Goal: Task Accomplishment & Management: Complete application form

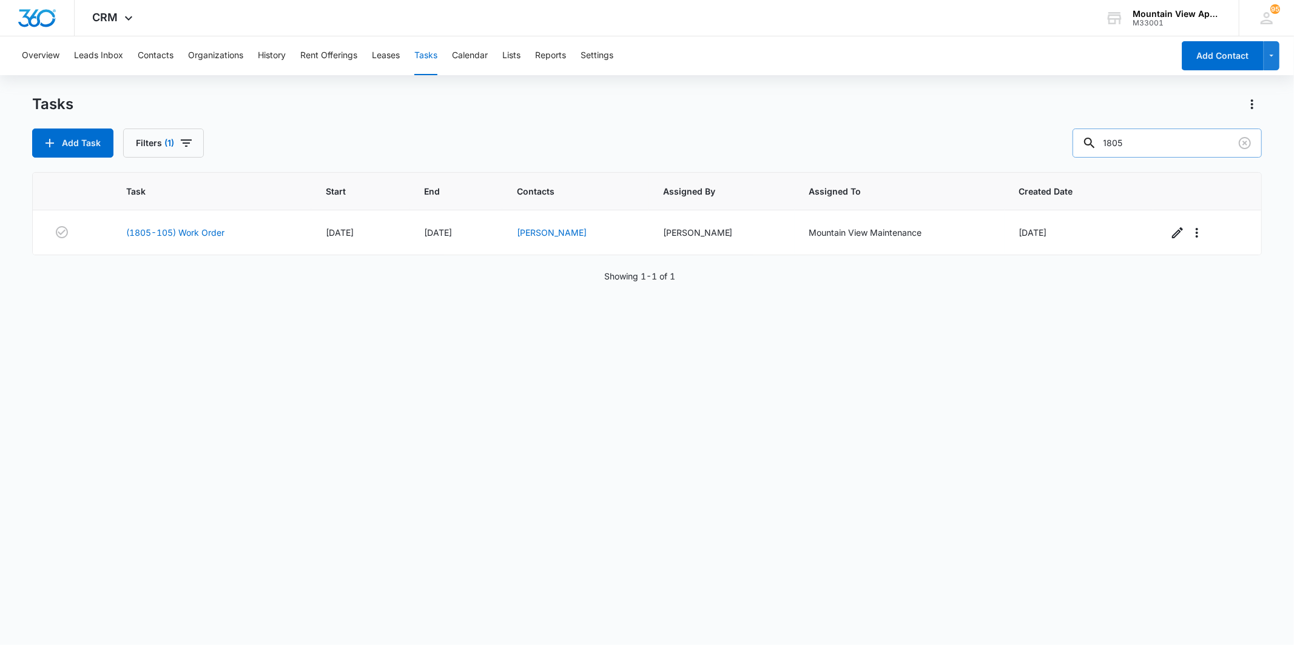
click at [1144, 143] on input "1805" at bounding box center [1166, 143] width 189 height 29
type input "1813"
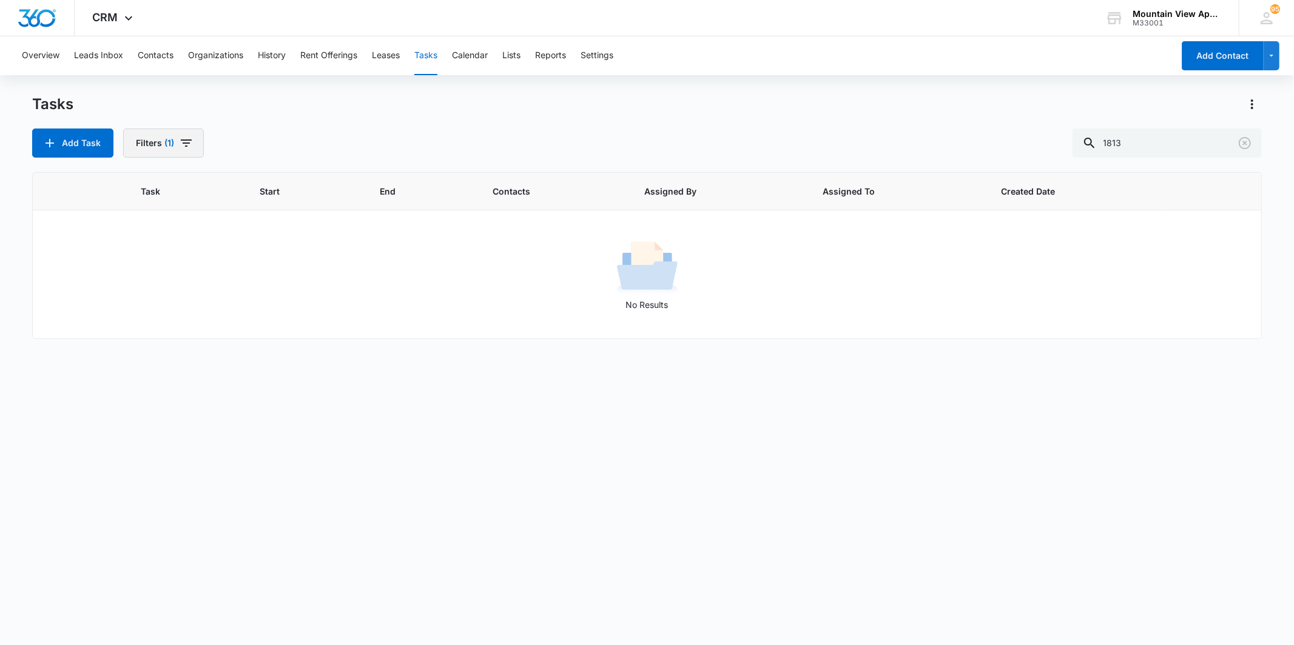
click at [172, 144] on span "(1)" at bounding box center [169, 143] width 10 height 8
click at [326, 129] on div "Add Task Filters (1) Assigned By Assigned To 1 Task Status: Incomplete Complete…" at bounding box center [646, 143] width 1229 height 29
click at [80, 147] on button "Add Task" at bounding box center [72, 143] width 81 height 29
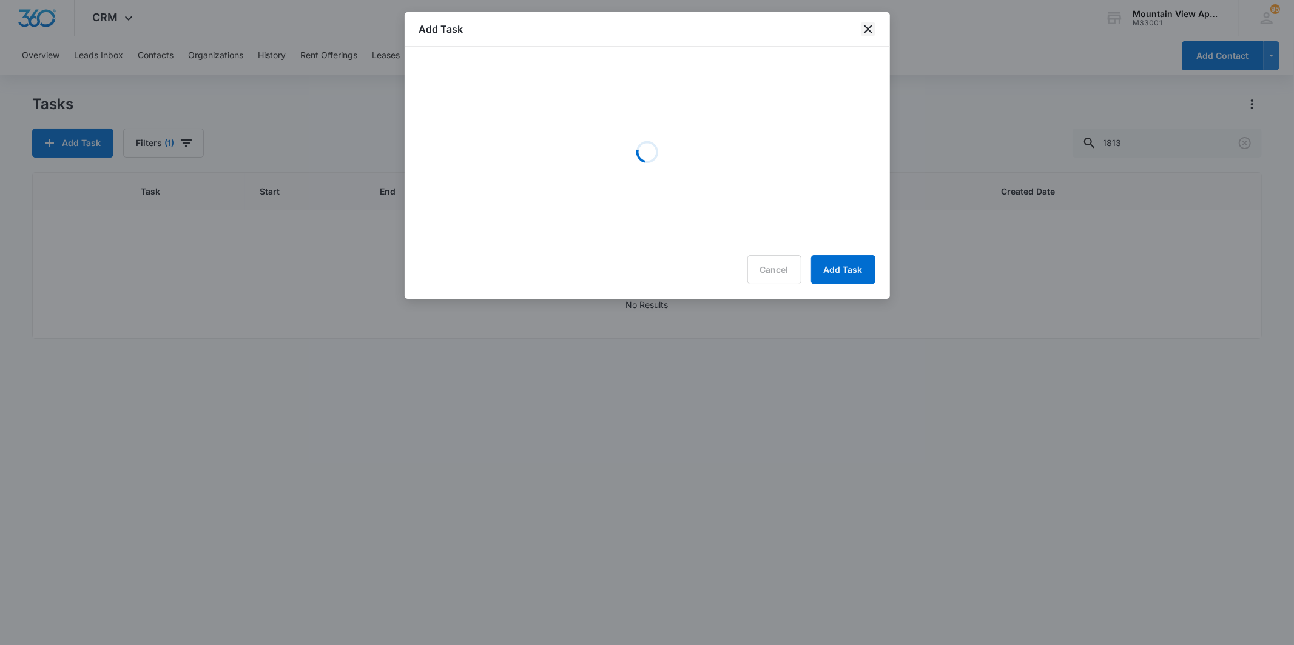
click at [864, 30] on icon "close" at bounding box center [868, 29] width 15 height 15
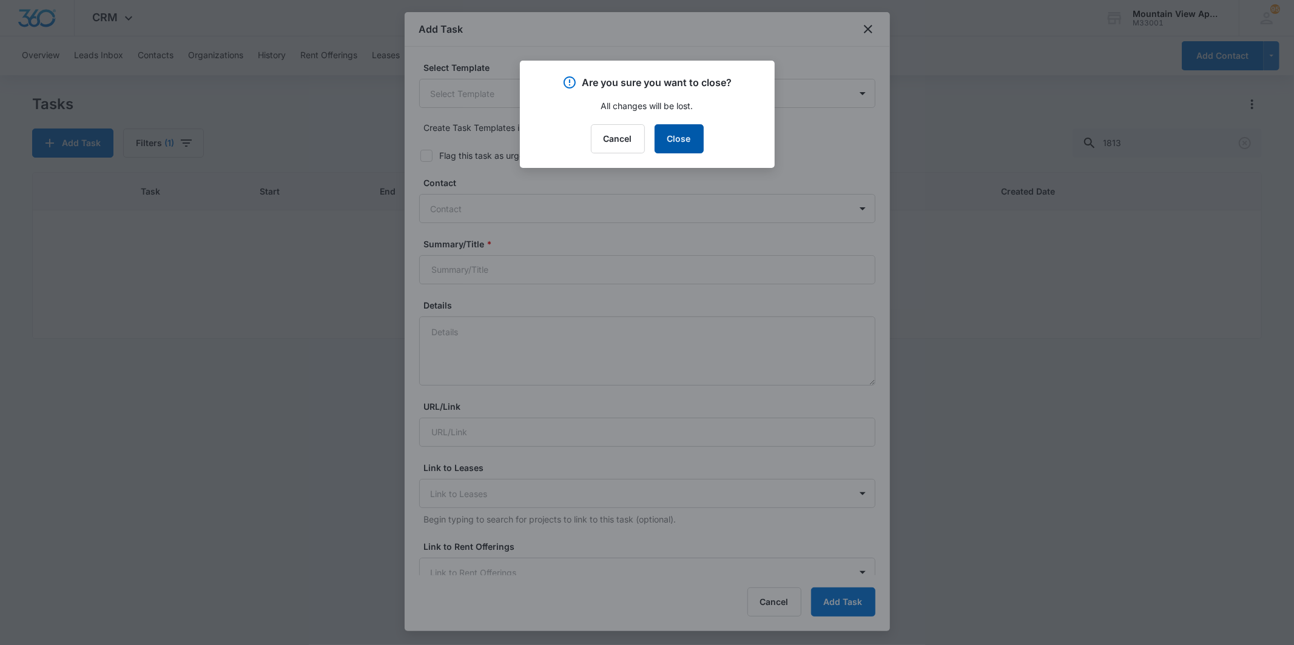
click at [682, 138] on button "Close" at bounding box center [678, 138] width 49 height 29
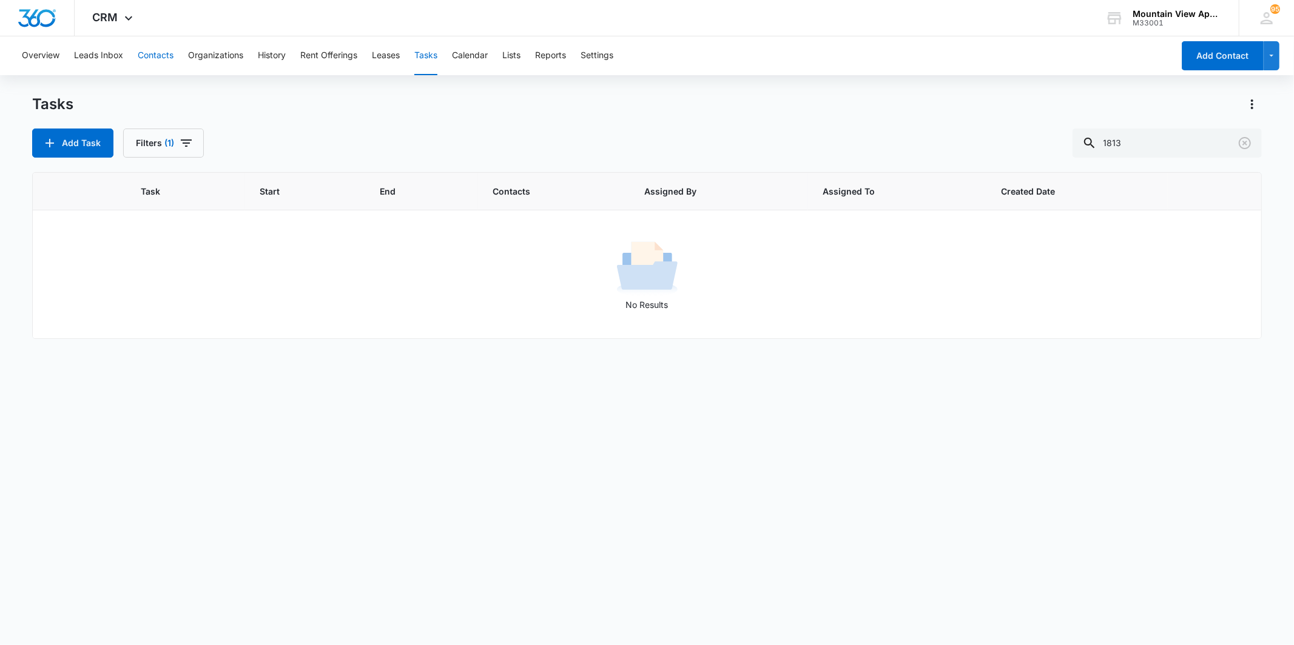
click at [159, 59] on button "Contacts" at bounding box center [156, 55] width 36 height 39
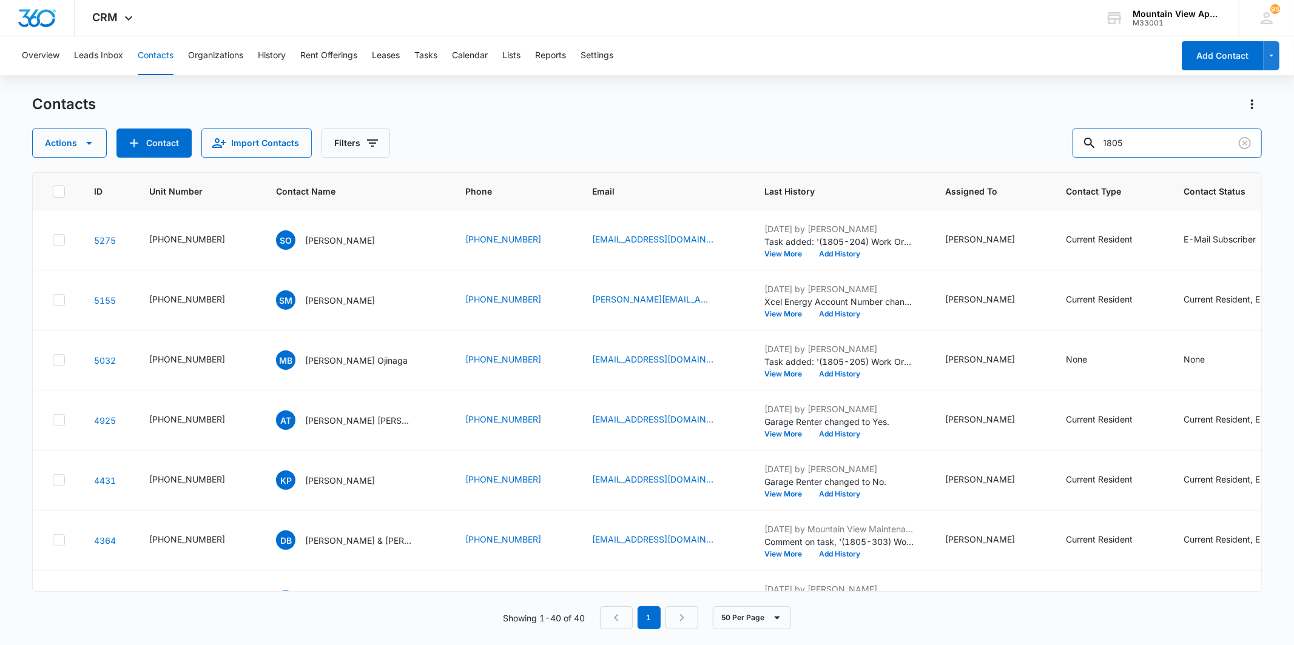
drag, startPoint x: 1157, startPoint y: 144, endPoint x: 1048, endPoint y: 150, distance: 108.7
click at [1048, 150] on div "Actions Contact Import Contacts Filters 1805" at bounding box center [646, 143] width 1229 height 29
type input "[DEMOGRAPHIC_DATA]"
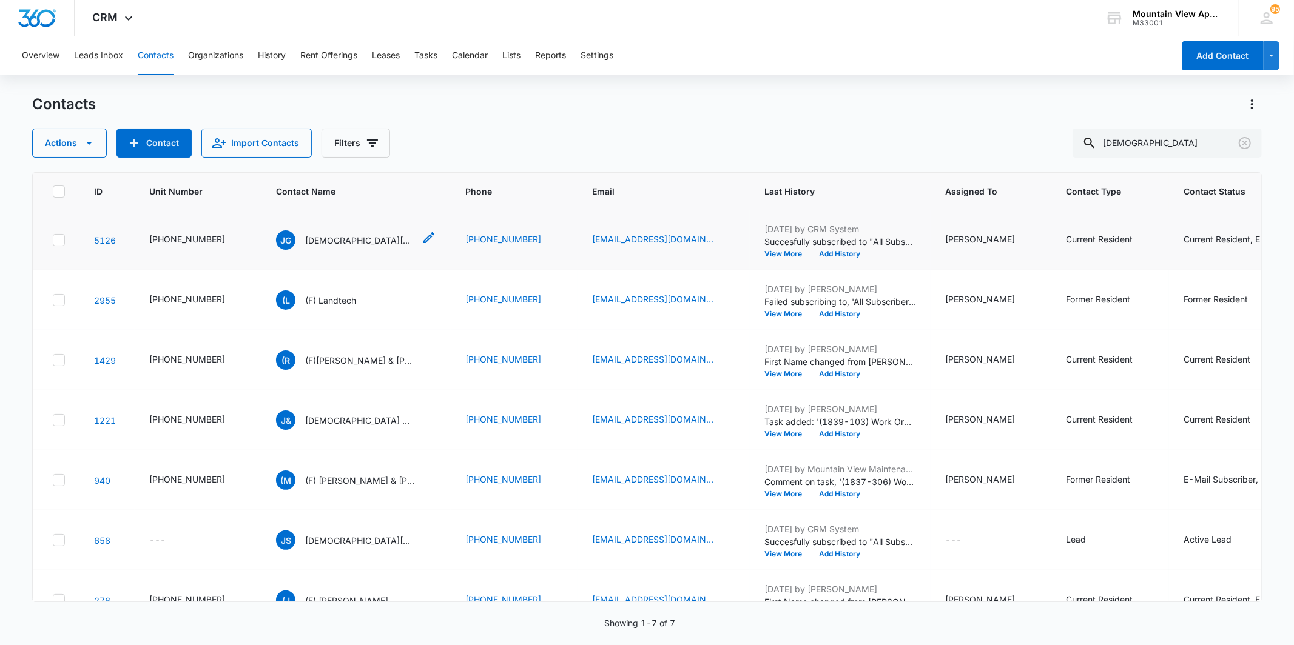
click at [324, 241] on p "[DEMOGRAPHIC_DATA][PERSON_NAME]" at bounding box center [359, 240] width 109 height 13
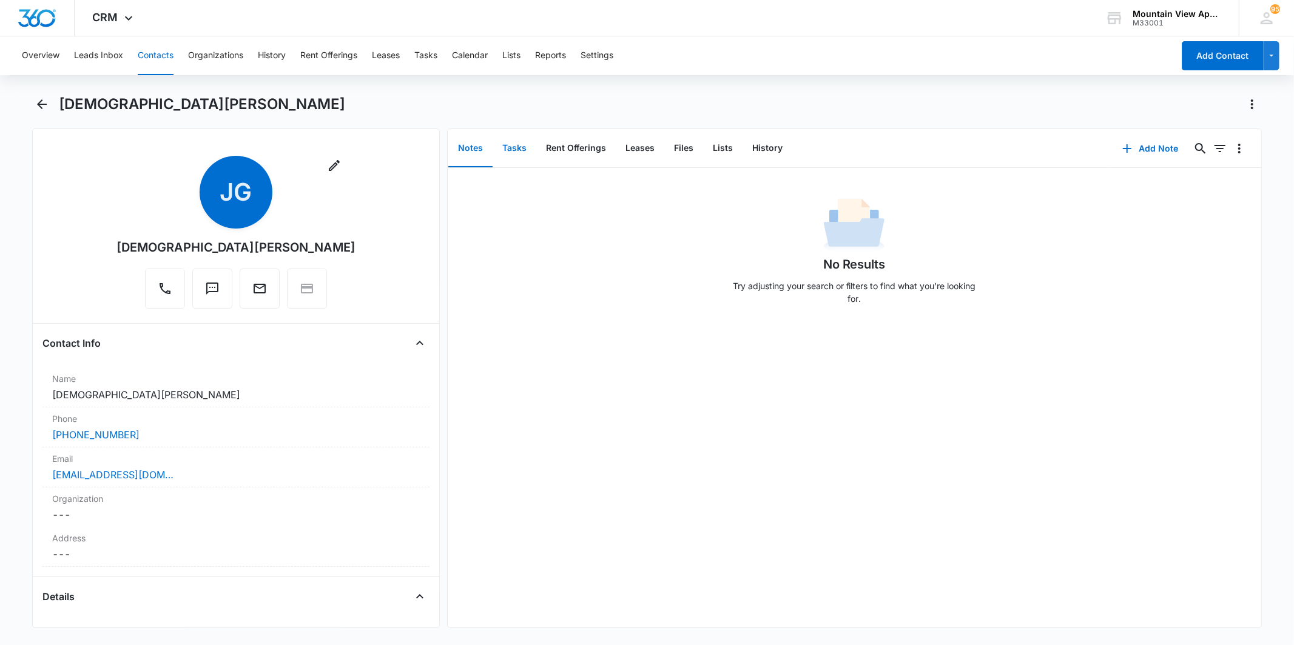
drag, startPoint x: 507, startPoint y: 160, endPoint x: 512, endPoint y: 155, distance: 7.3
click at [508, 160] on button "Tasks" at bounding box center [514, 149] width 44 height 38
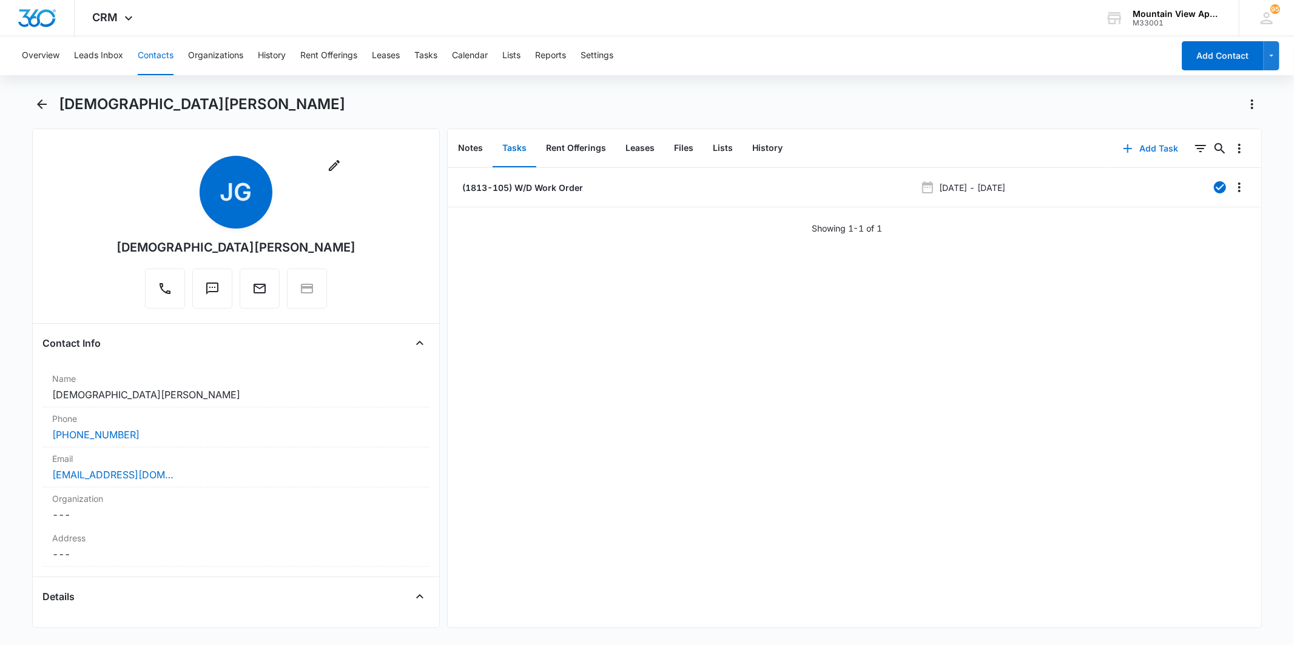
click at [1133, 148] on button "Add Task" at bounding box center [1150, 148] width 80 height 29
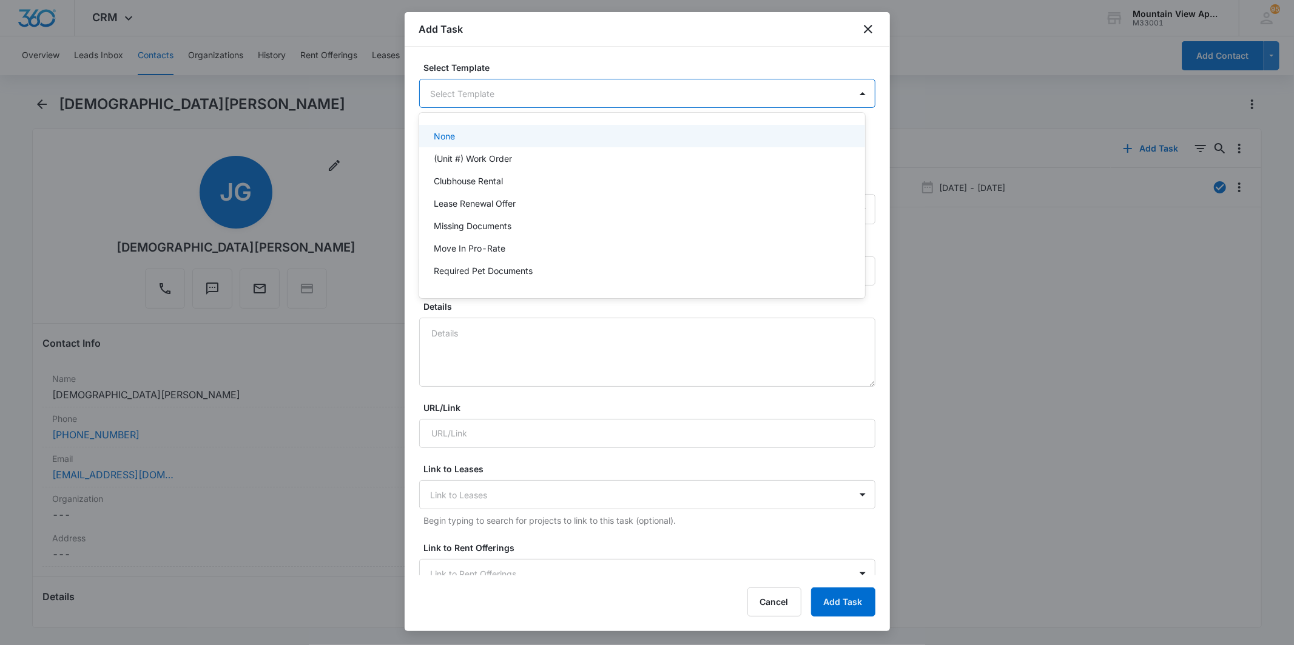
click at [679, 99] on body "CRM Apps Reputation Websites Forms CRM Email Social Content Ads Intelligence Fi…" at bounding box center [647, 322] width 1294 height 645
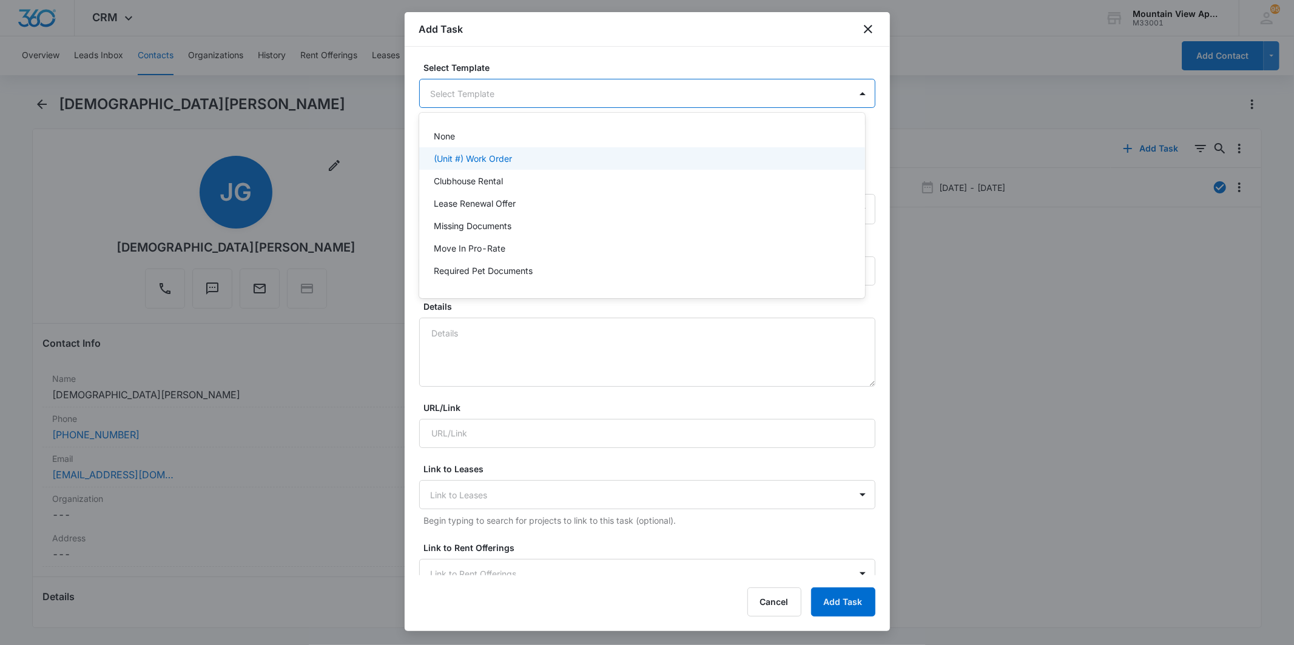
click at [623, 161] on div "(Unit #) Work Order" at bounding box center [641, 158] width 414 height 13
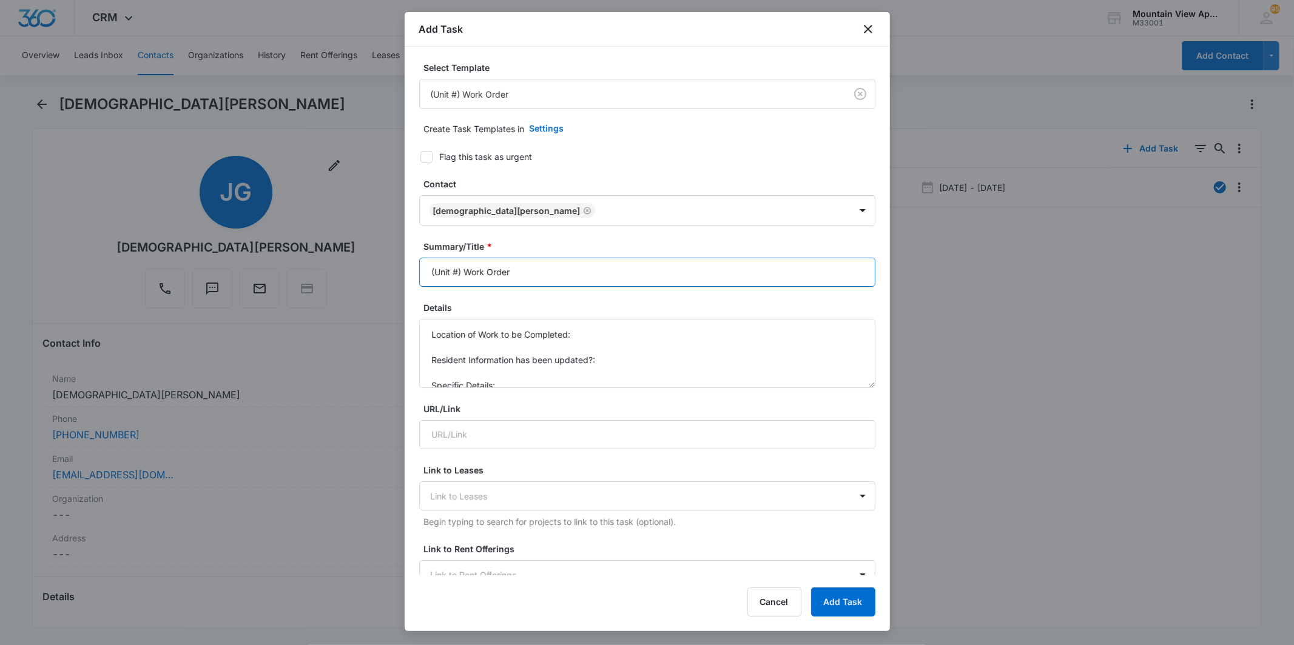
click at [457, 274] on input "(Unit #) Work Order" at bounding box center [647, 272] width 456 height 29
type input "(1813-105) Work Order"
click at [596, 332] on textarea "Location of Work to be Completed: Resident Information has been updated?: Speci…" at bounding box center [647, 353] width 456 height 69
click at [546, 397] on form "Select Template (Unit #) Work Order Create Task Templates in Settings Flag this…" at bounding box center [647, 592] width 456 height 1062
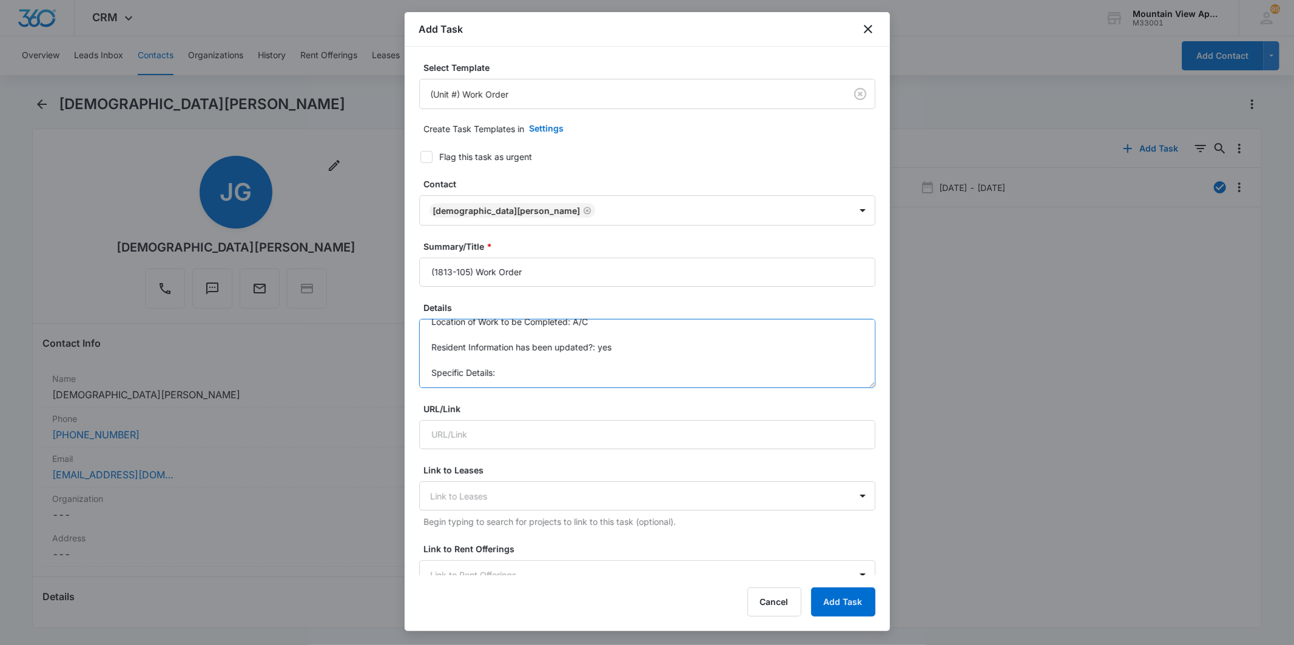
click at [542, 380] on textarea "Location of Work to be Completed: A/C Resident Information has been updated?: y…" at bounding box center [647, 353] width 456 height 69
type textarea "Location of Work to be Completed: A/C Resident Information has been updated?: y…"
click at [453, 150] on div "Flag this task as urgent" at bounding box center [486, 156] width 93 height 13
click at [420, 153] on input "Flag this task as urgent" at bounding box center [416, 157] width 8 height 8
checkbox input "true"
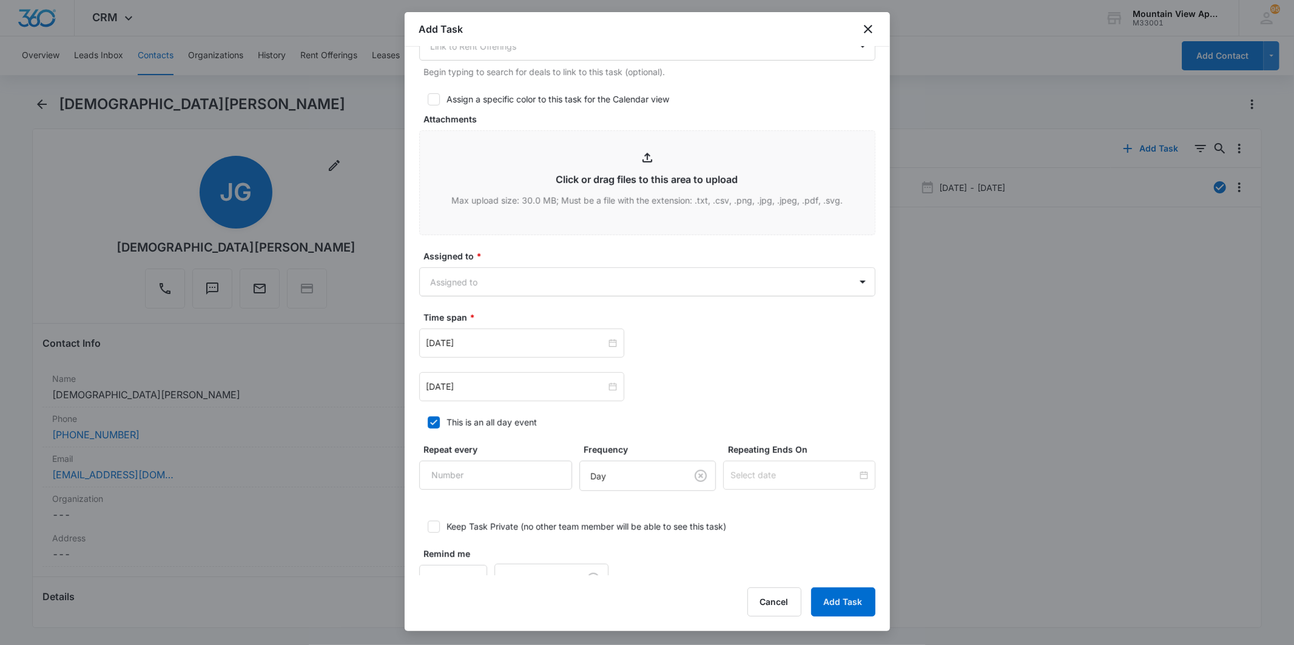
scroll to position [562, 0]
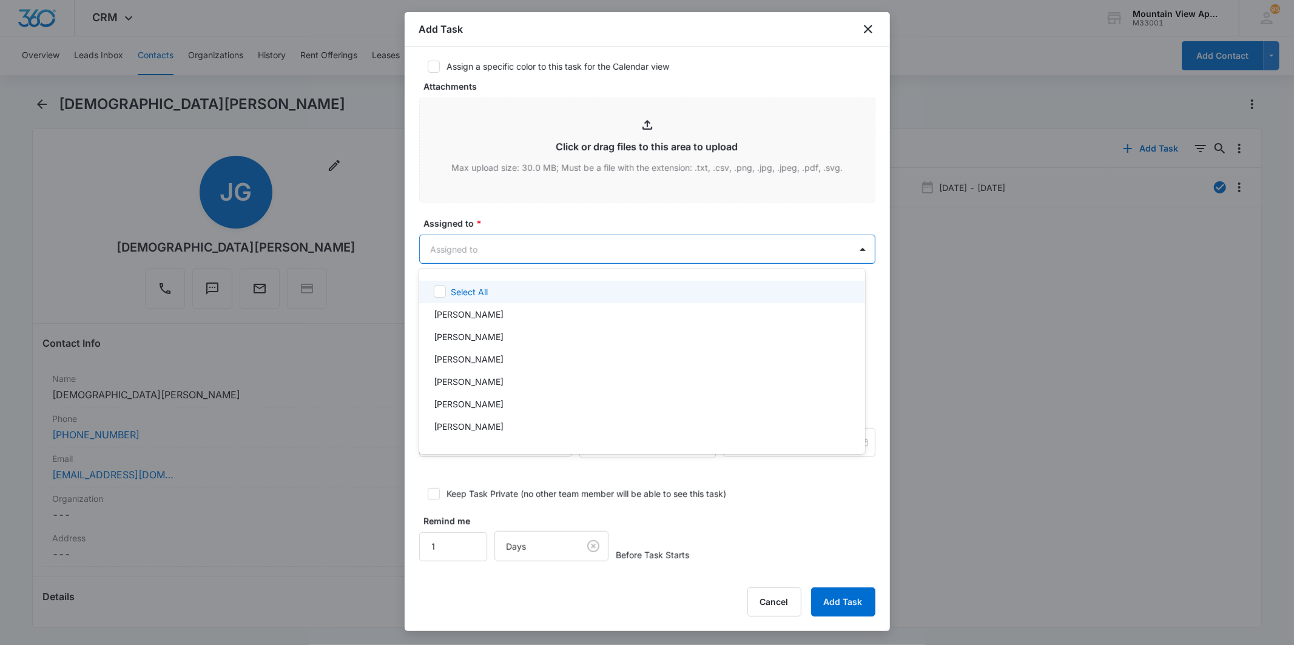
click at [620, 247] on body "CRM Apps Reputation Websites Forms CRM Email Social Content Ads Intelligence Fi…" at bounding box center [647, 322] width 1294 height 645
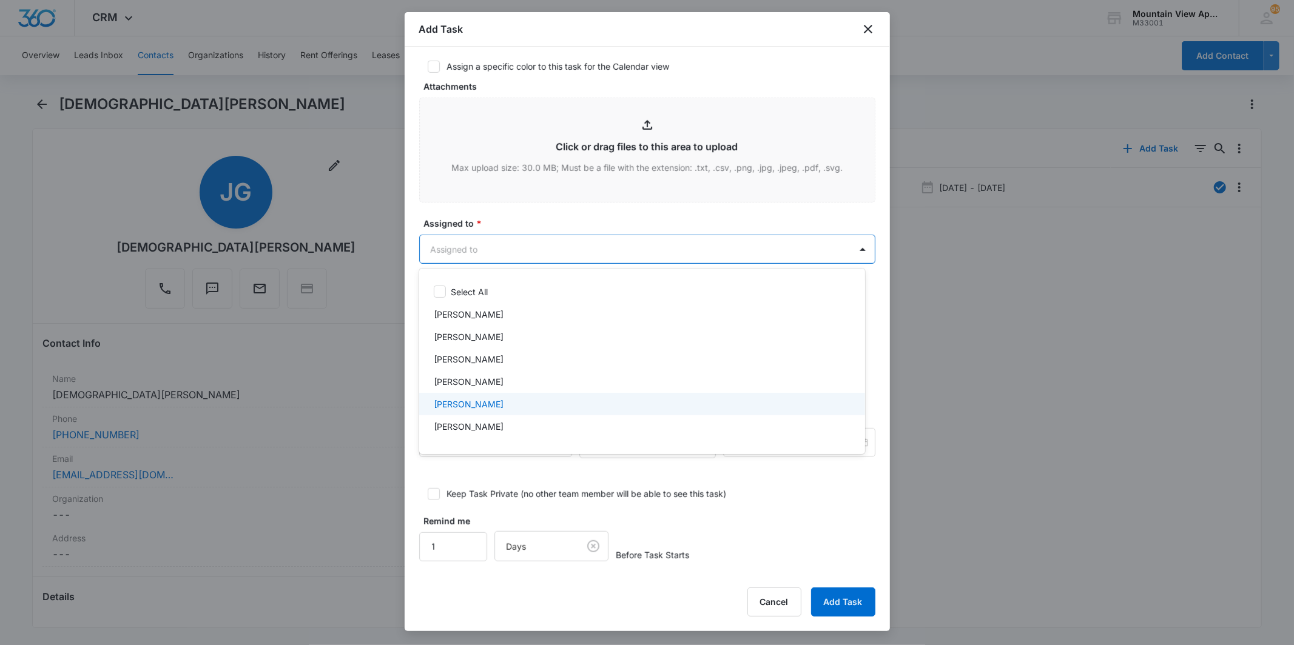
scroll to position [264, 0]
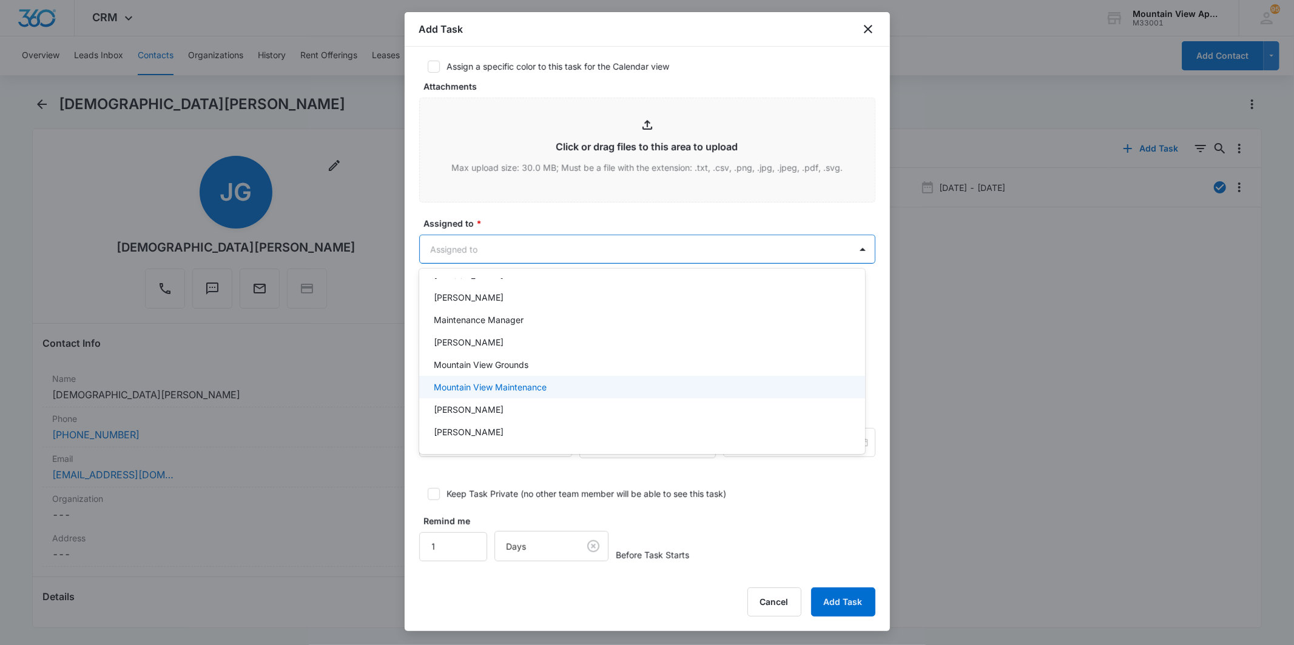
click at [619, 384] on div "Mountain View Maintenance" at bounding box center [641, 387] width 414 height 13
click at [626, 241] on div at bounding box center [647, 322] width 1294 height 645
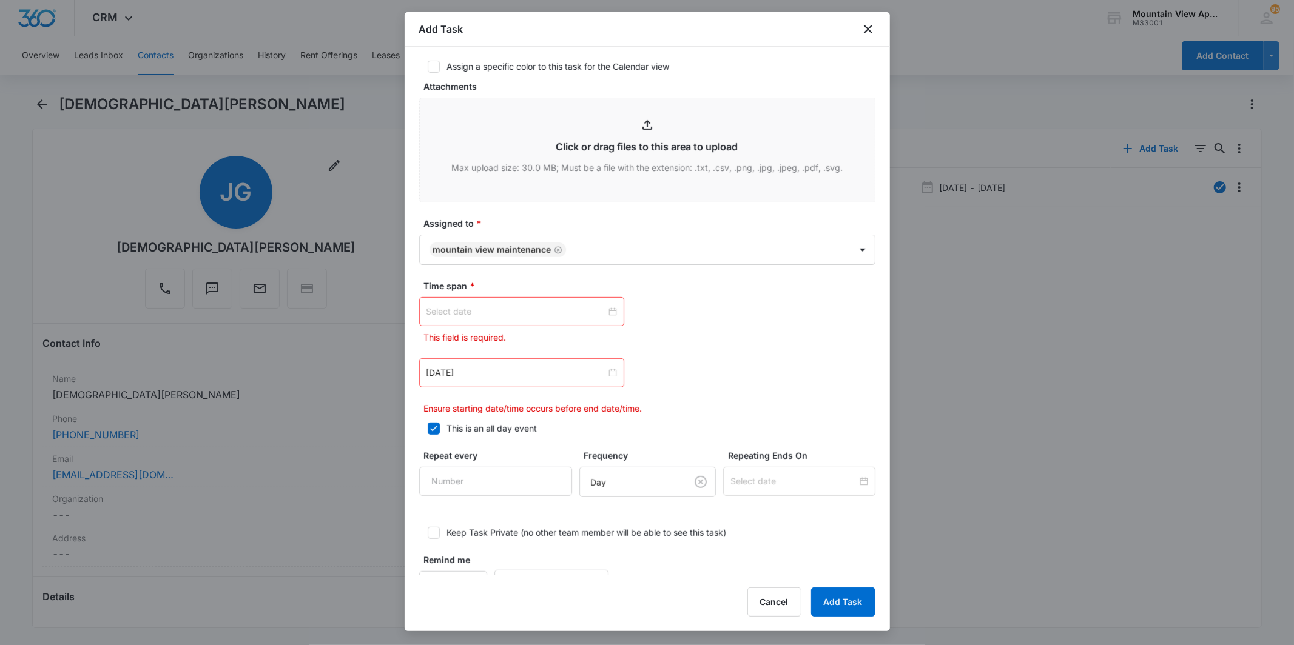
click at [608, 309] on div at bounding box center [521, 311] width 190 height 13
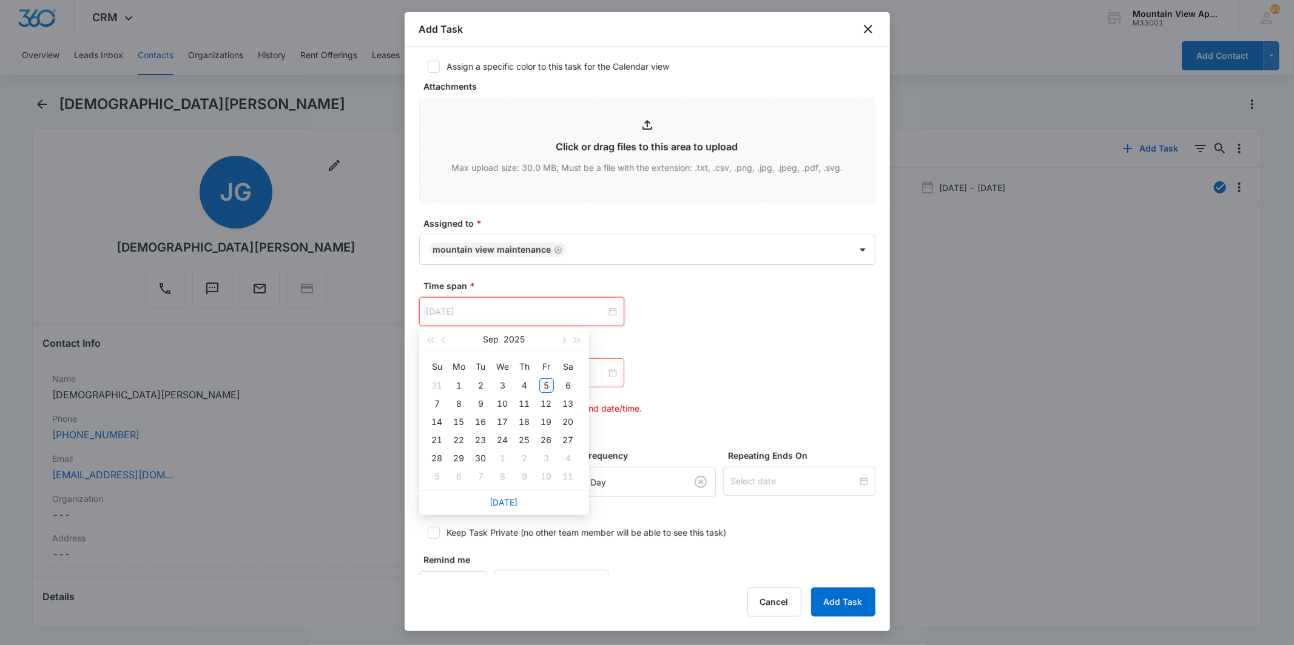
type input "[DATE]"
click at [546, 382] on div "5" at bounding box center [546, 385] width 15 height 15
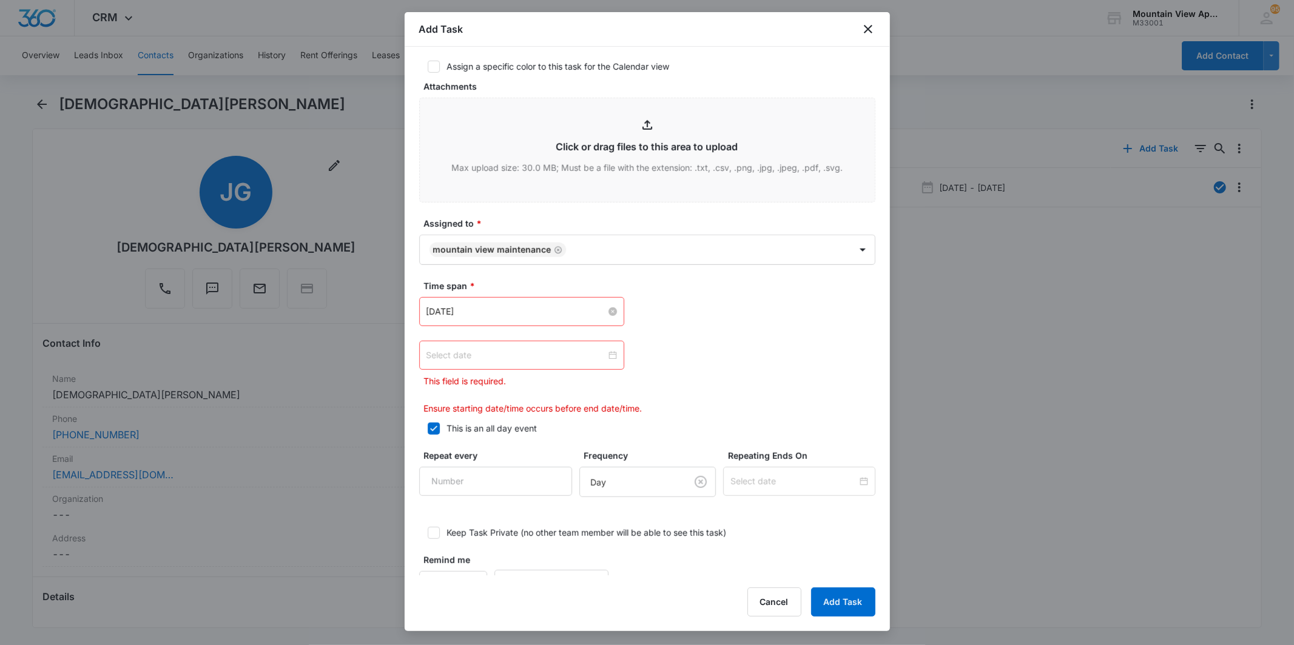
click at [608, 354] on div at bounding box center [521, 355] width 190 height 13
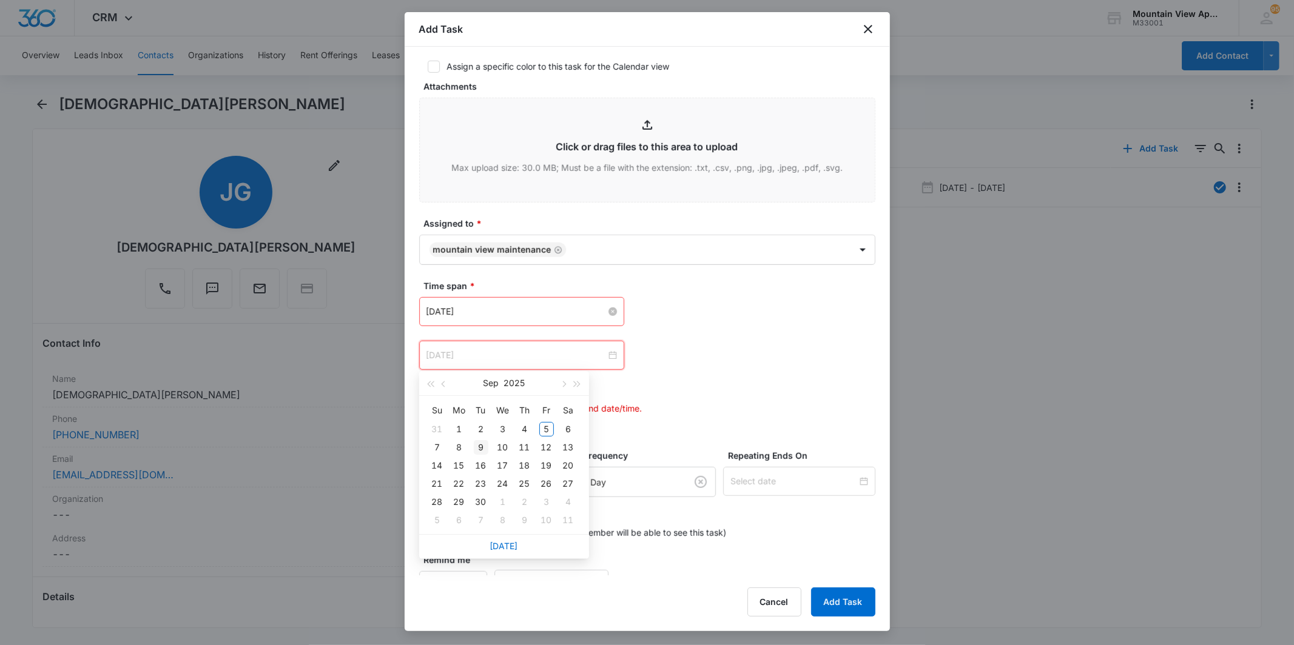
type input "[DATE]"
click at [482, 445] on div "9" at bounding box center [481, 447] width 15 height 15
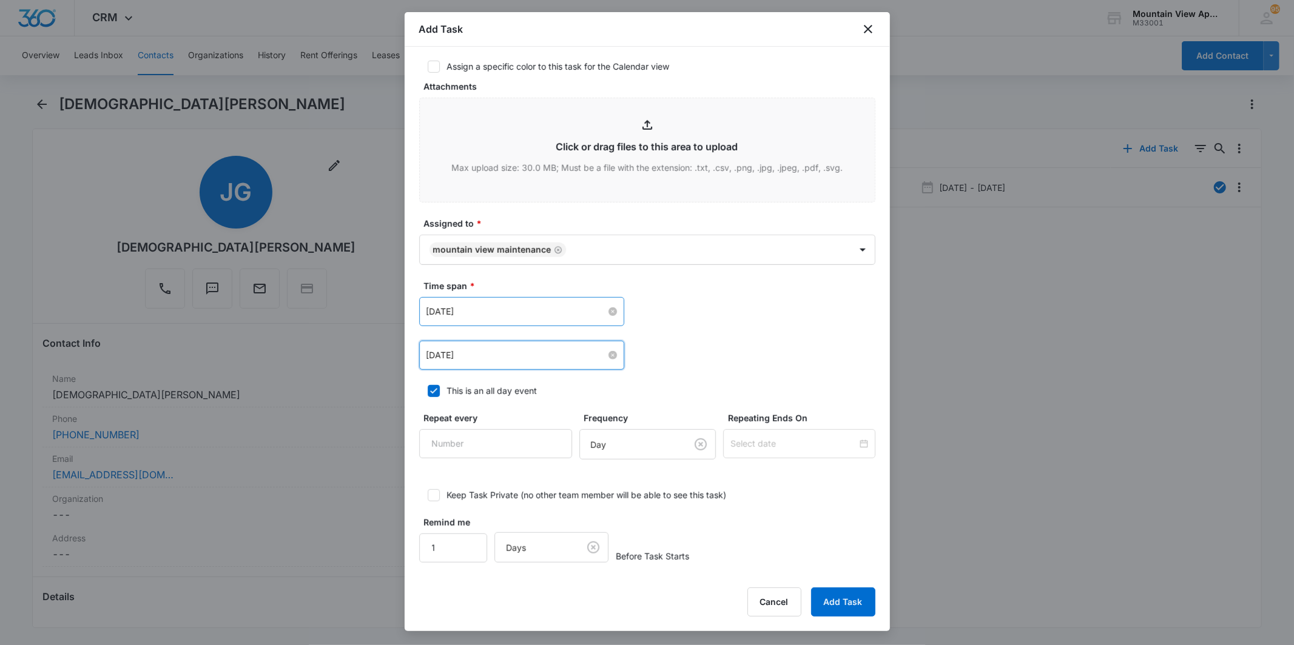
click at [829, 329] on div "[DATE] [DATE] Su Mo Tu We Th Fr Sa 31 1 2 3 4 5 6 7 8 9 10 11 12 13 14 15 16 17…" at bounding box center [647, 333] width 456 height 73
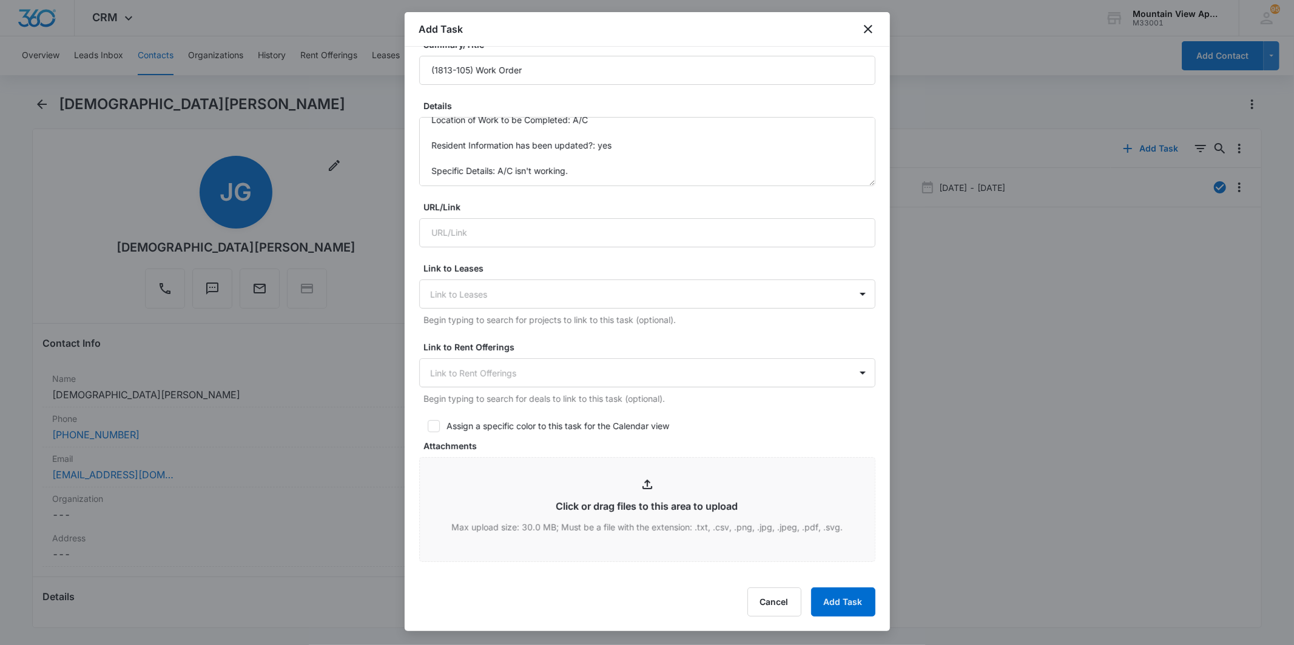
scroll to position [563, 0]
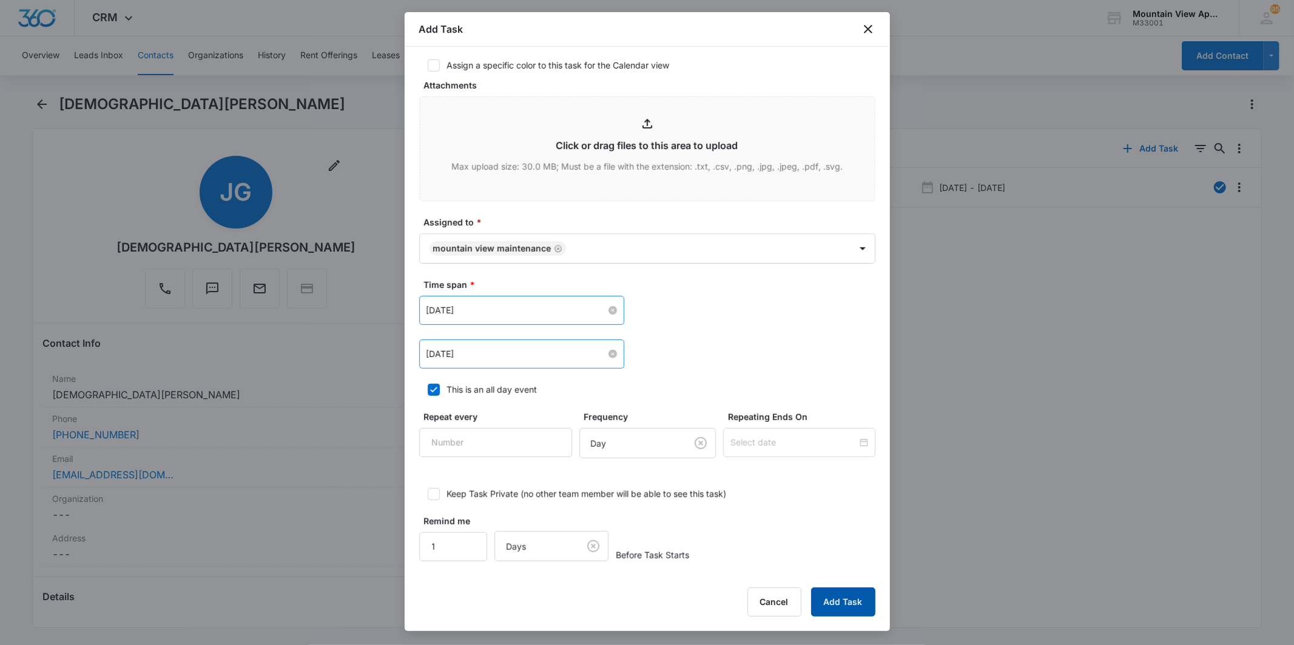
click at [848, 599] on button "Add Task" at bounding box center [843, 602] width 64 height 29
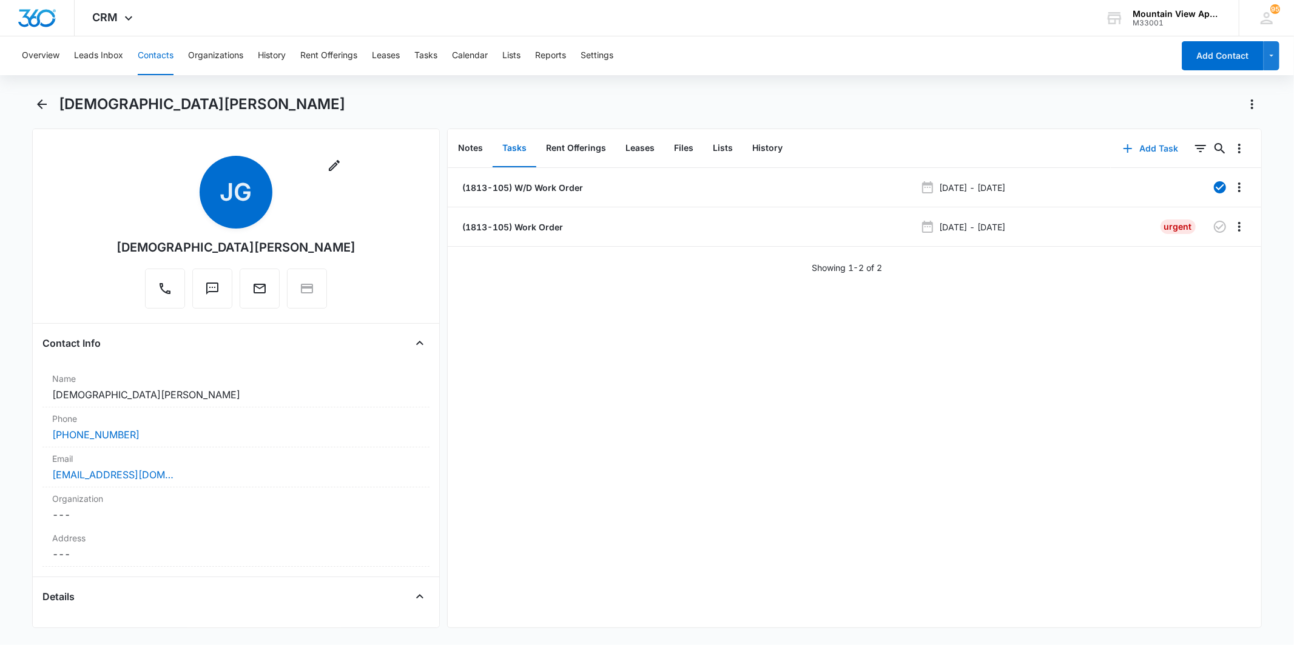
click at [1122, 149] on icon "button" at bounding box center [1127, 148] width 15 height 15
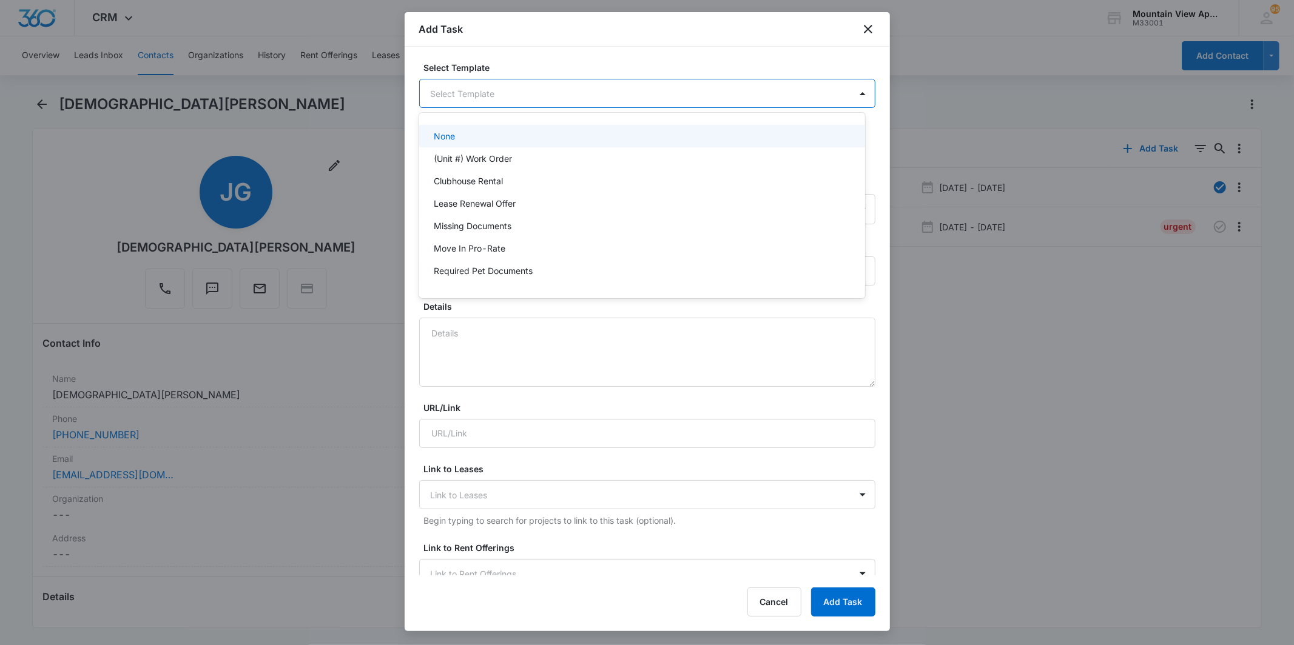
click at [584, 96] on body "CRM Apps Reputation Websites Forms CRM Email Social Content Ads Intelligence Fi…" at bounding box center [647, 322] width 1294 height 645
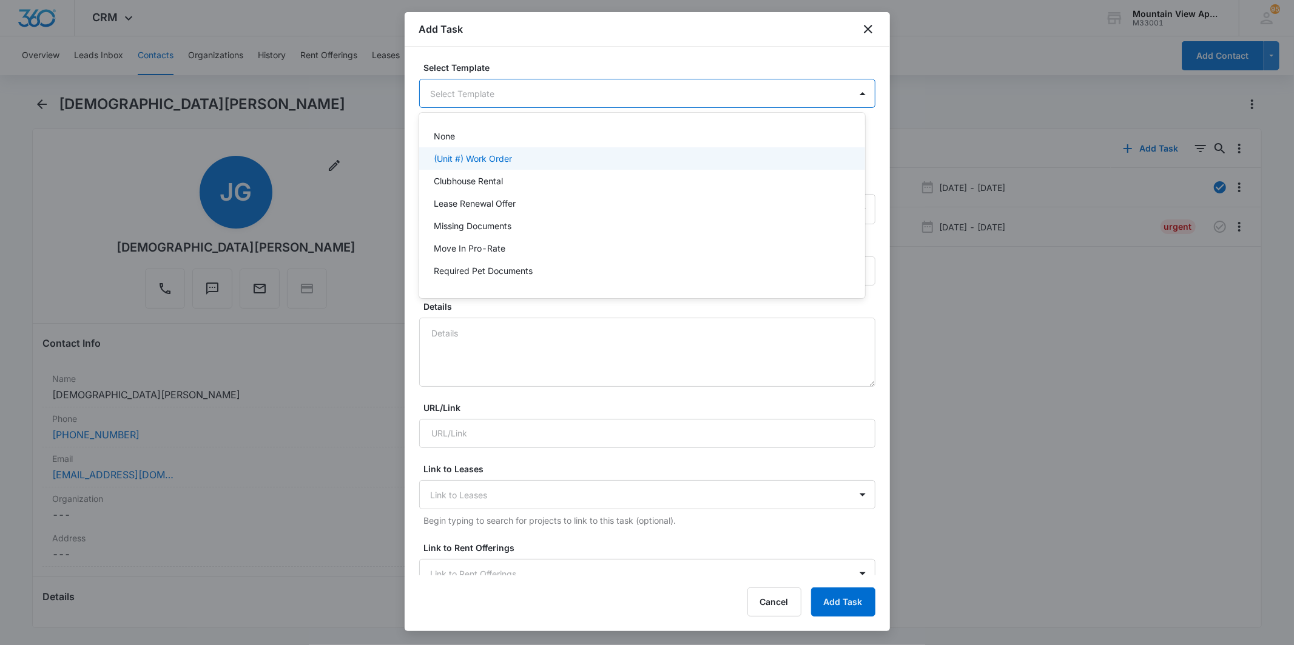
click at [555, 158] on div "(Unit #) Work Order" at bounding box center [641, 158] width 414 height 13
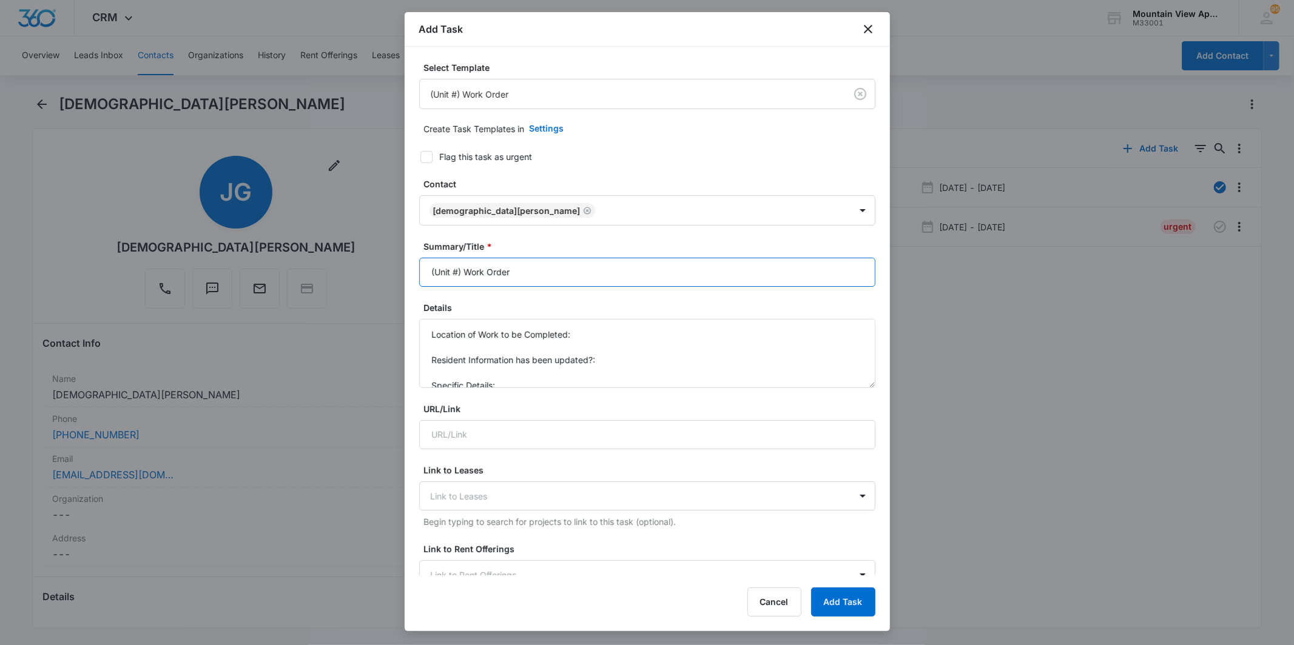
click at [456, 271] on input "(Unit #) Work Order" at bounding box center [647, 272] width 456 height 29
type input "(1813-105) Work Order"
click at [589, 340] on textarea "Location of Work to be Completed: Resident Information has been updated?: Speci…" at bounding box center [647, 353] width 456 height 69
click at [622, 370] on textarea "Location of Work to be Completed: Kitchen Resident Information has been updated…" at bounding box center [647, 353] width 456 height 69
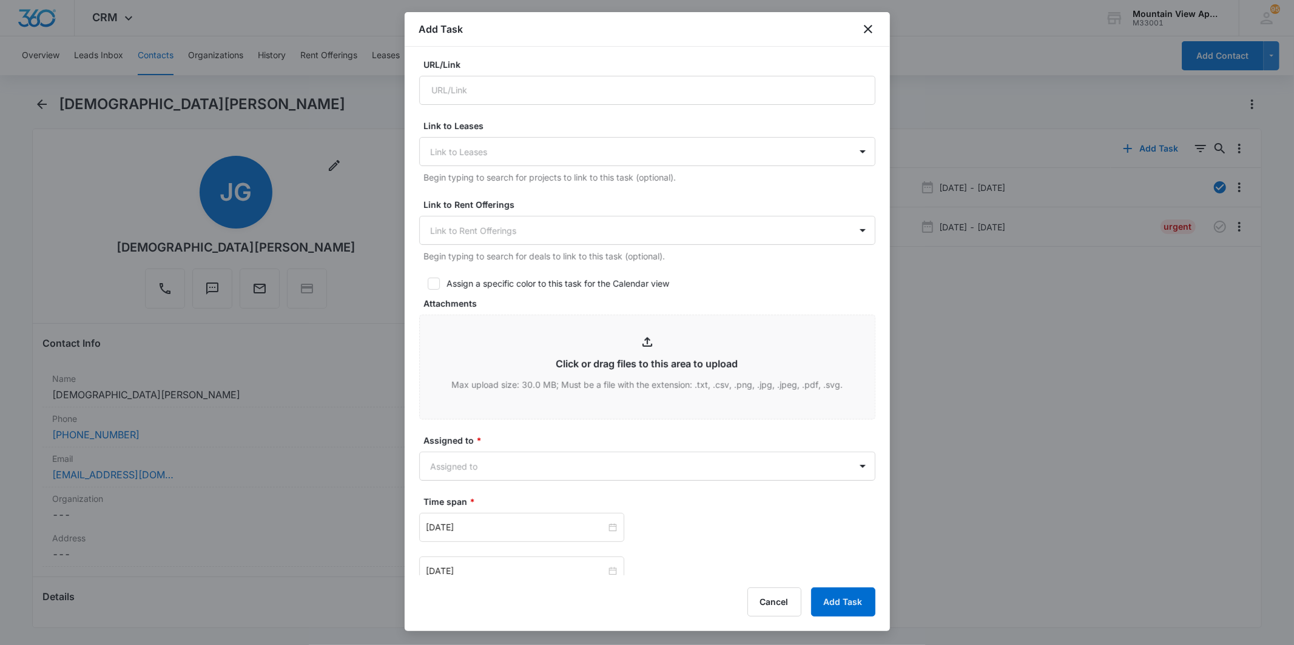
scroll to position [562, 0]
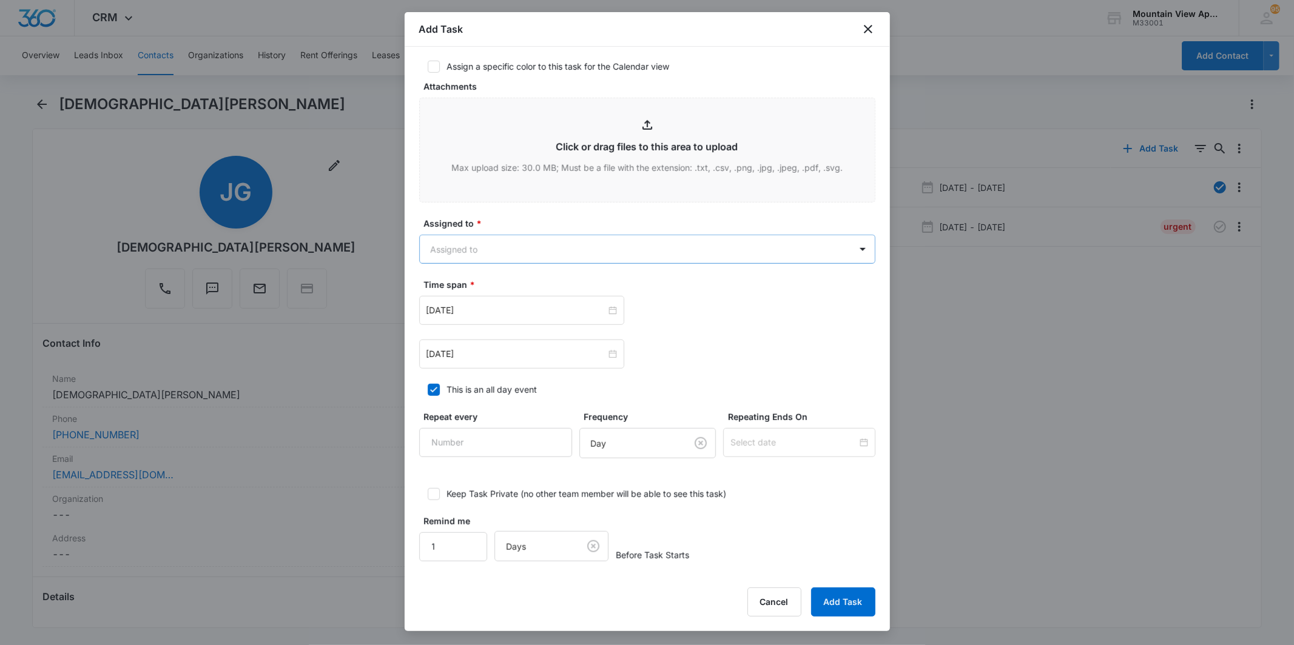
type textarea "Location of Work to be Completed: Kitchen Resident Information has been updated…"
click at [640, 247] on body "CRM Apps Reputation Websites Forms CRM Email Social Content Ads Intelligence Fi…" at bounding box center [647, 322] width 1294 height 645
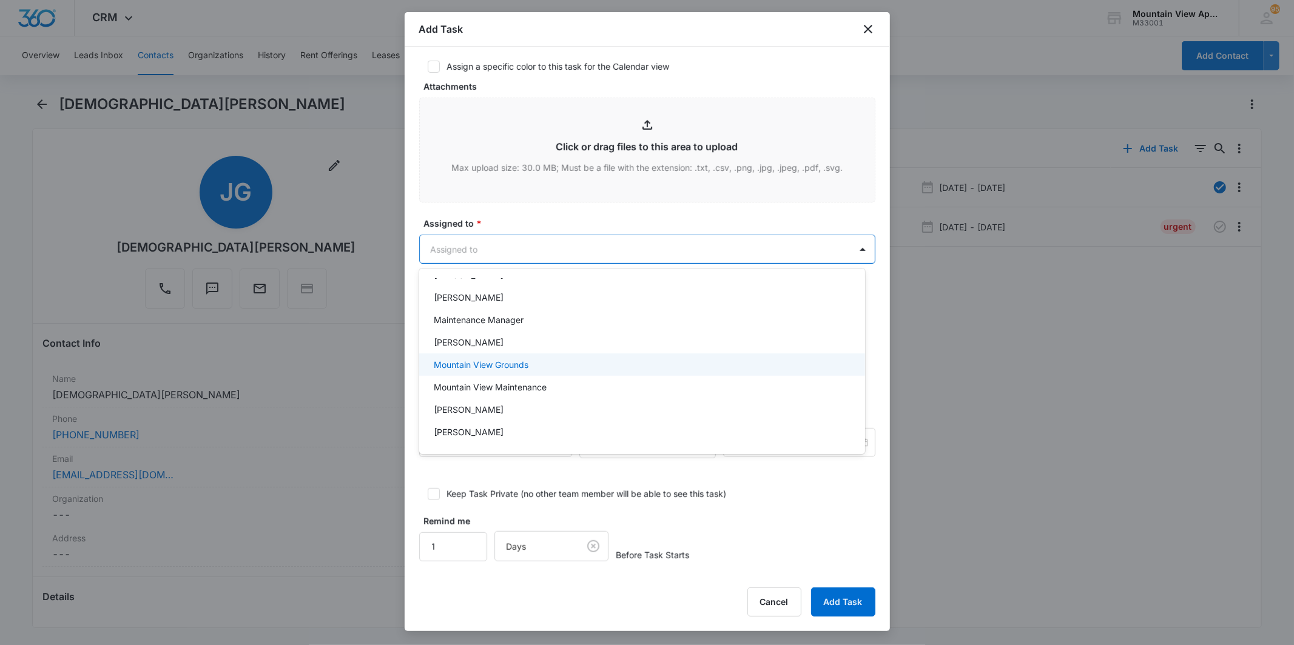
scroll to position [264, 0]
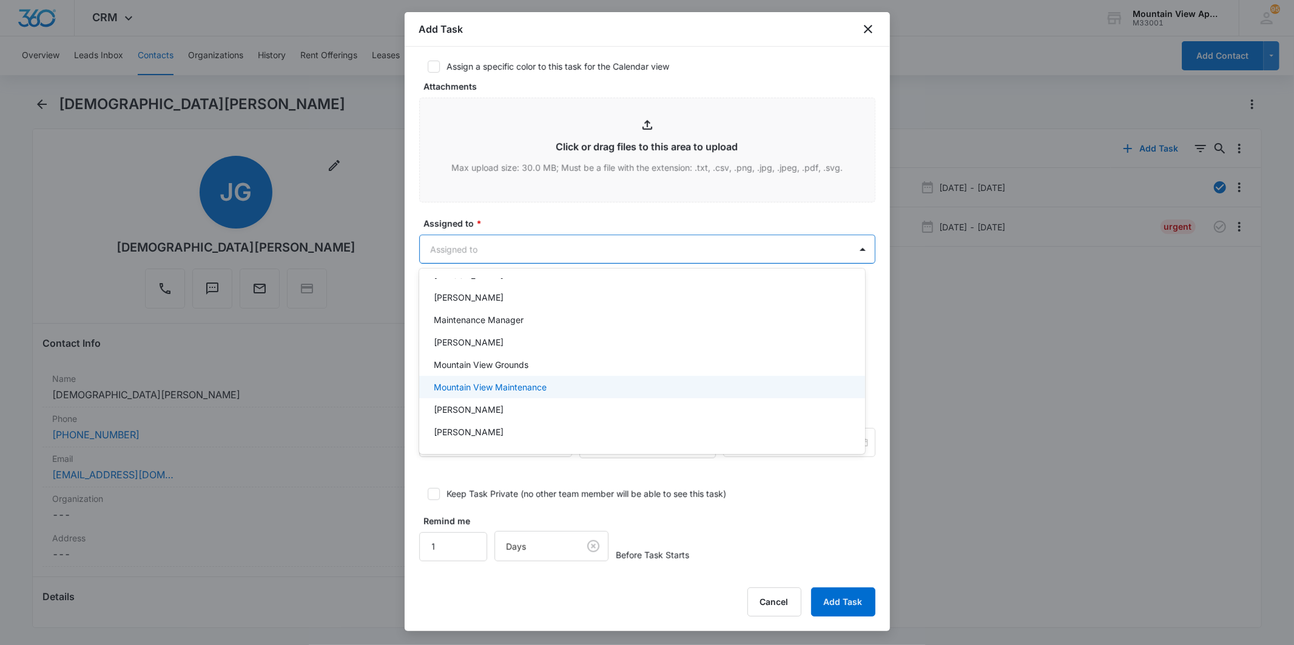
drag, startPoint x: 620, startPoint y: 378, endPoint x: 619, endPoint y: 364, distance: 13.4
click at [620, 377] on div "Mountain View Maintenance" at bounding box center [642, 387] width 446 height 22
click at [635, 251] on div at bounding box center [647, 322] width 1294 height 645
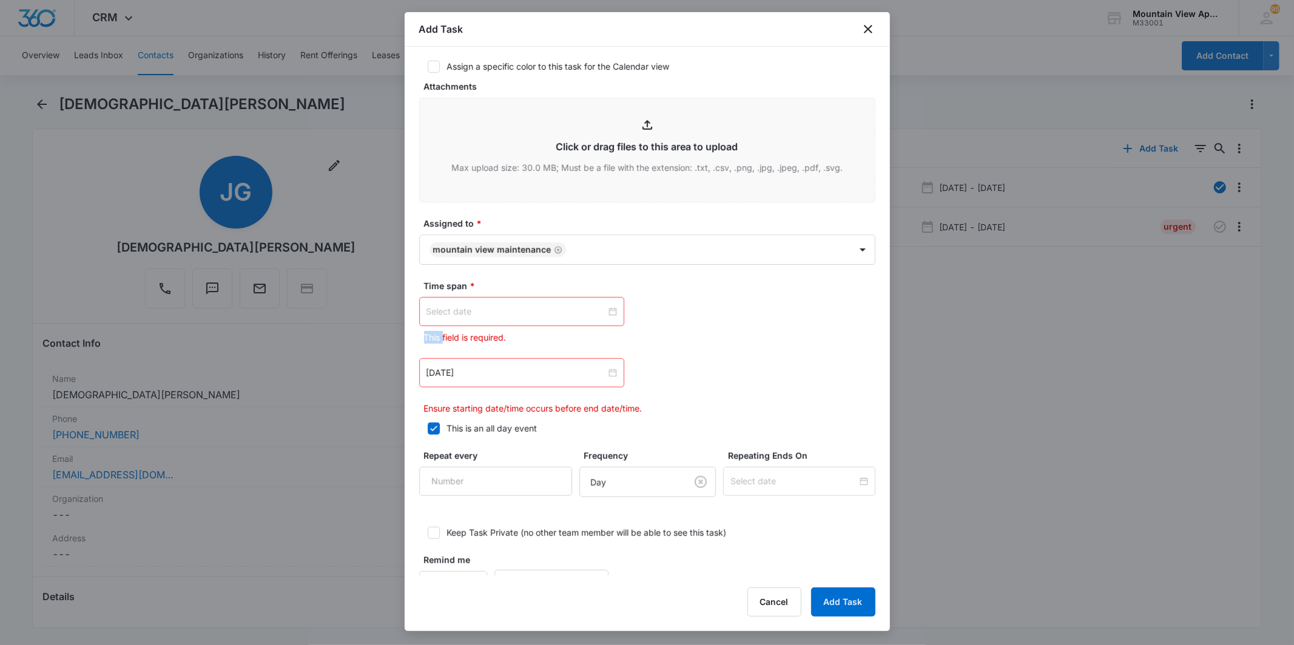
click at [606, 311] on div at bounding box center [521, 311] width 190 height 13
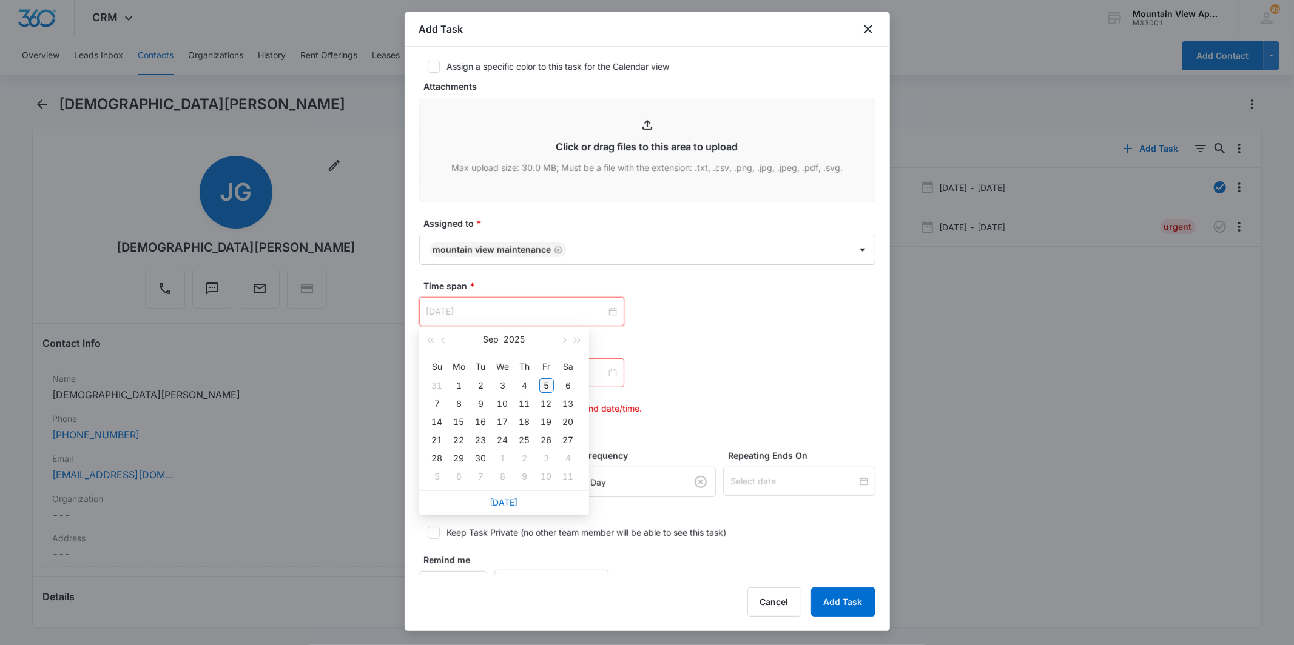
type input "[DATE]"
click at [546, 380] on div "5" at bounding box center [546, 385] width 15 height 15
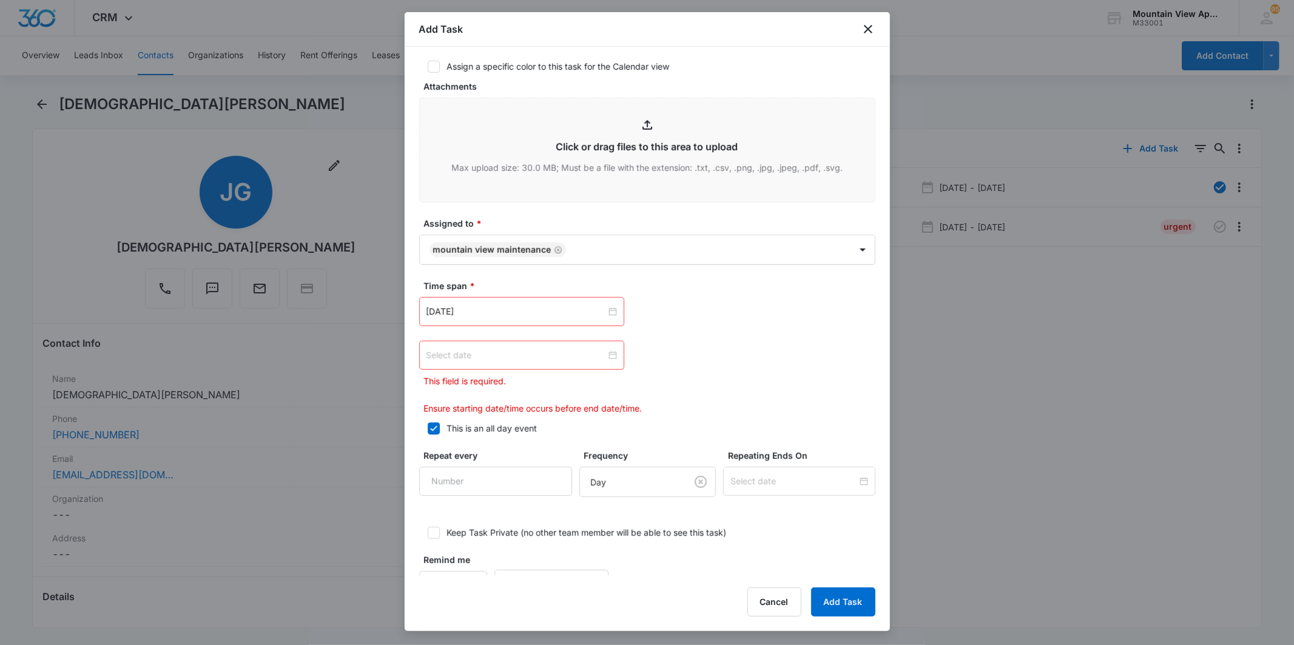
click at [608, 355] on div at bounding box center [521, 355] width 190 height 13
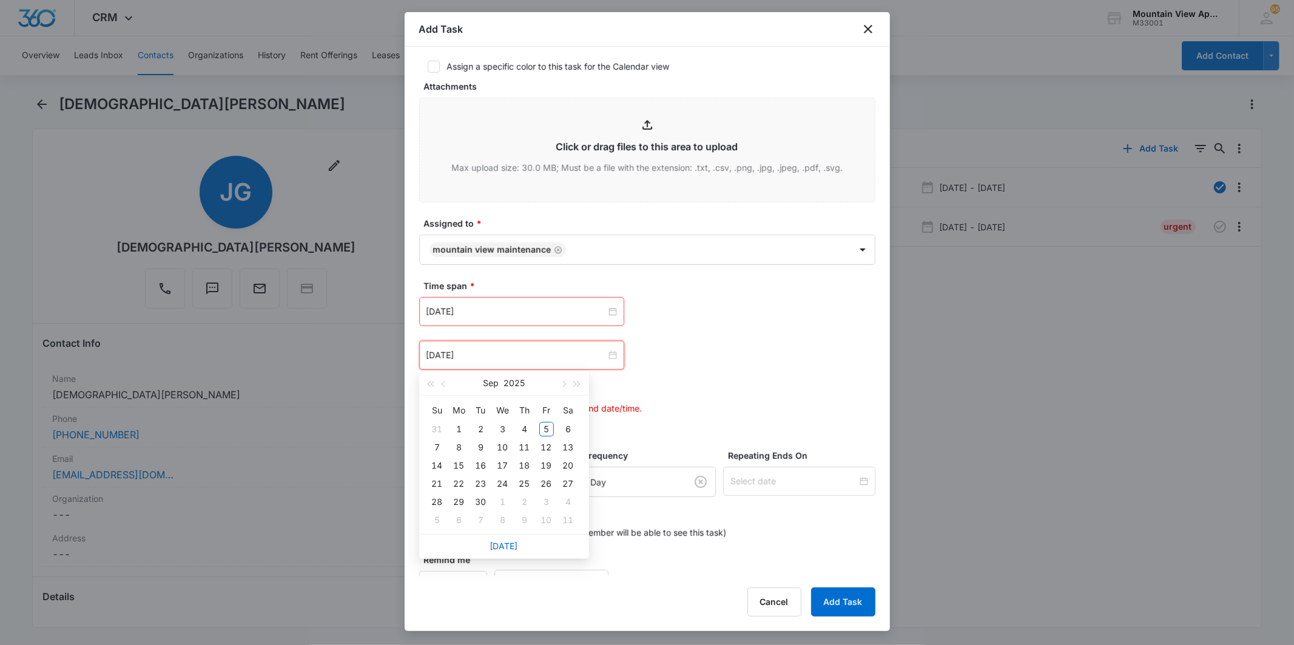
type input "[DATE]"
click at [495, 443] on div "10" at bounding box center [502, 447] width 15 height 15
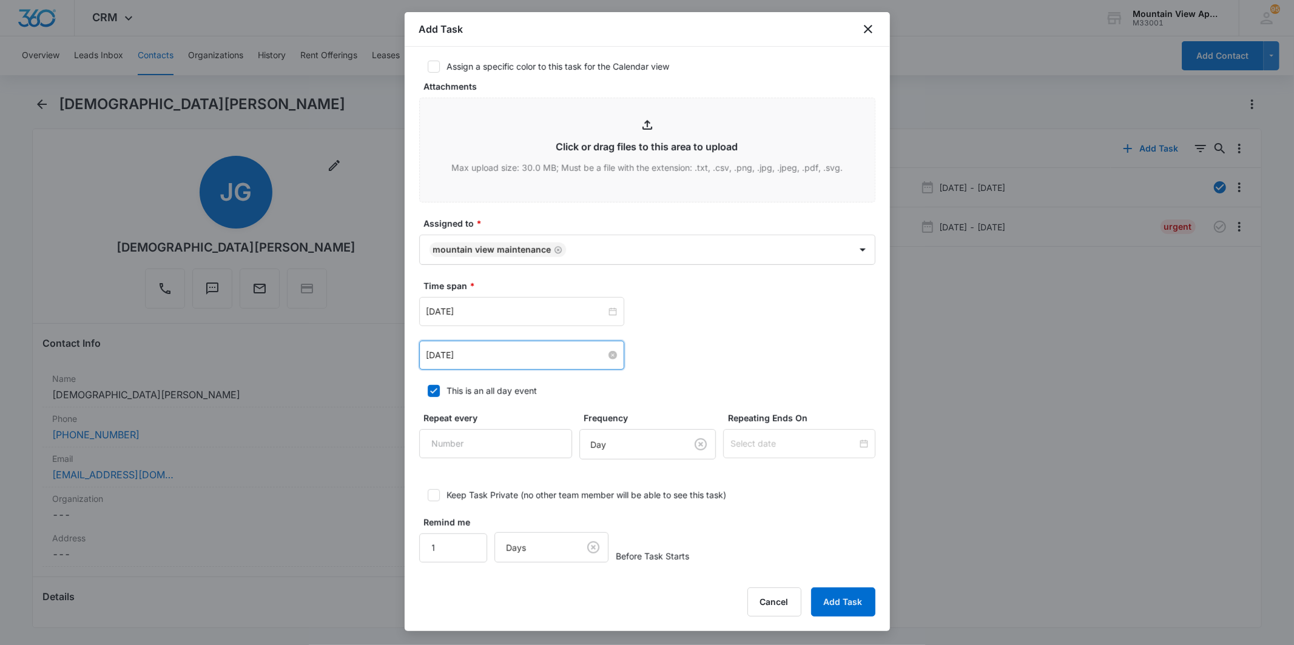
click at [714, 367] on div "[DATE] [DATE] Su Mo Tu We Th Fr Sa 31 1 2 3 4 5 6 7 8 9 10 11 12 13 14 15 16 17…" at bounding box center [647, 355] width 456 height 29
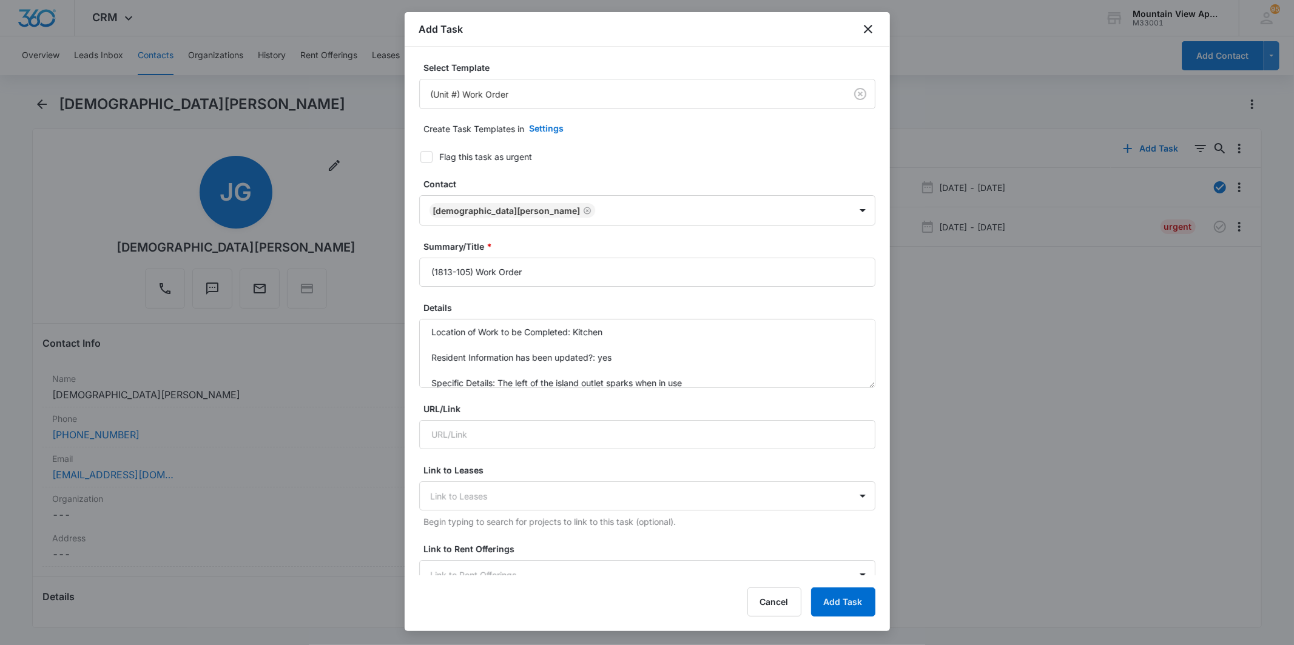
scroll to position [0, 0]
click at [847, 589] on button "Add Task" at bounding box center [843, 602] width 64 height 29
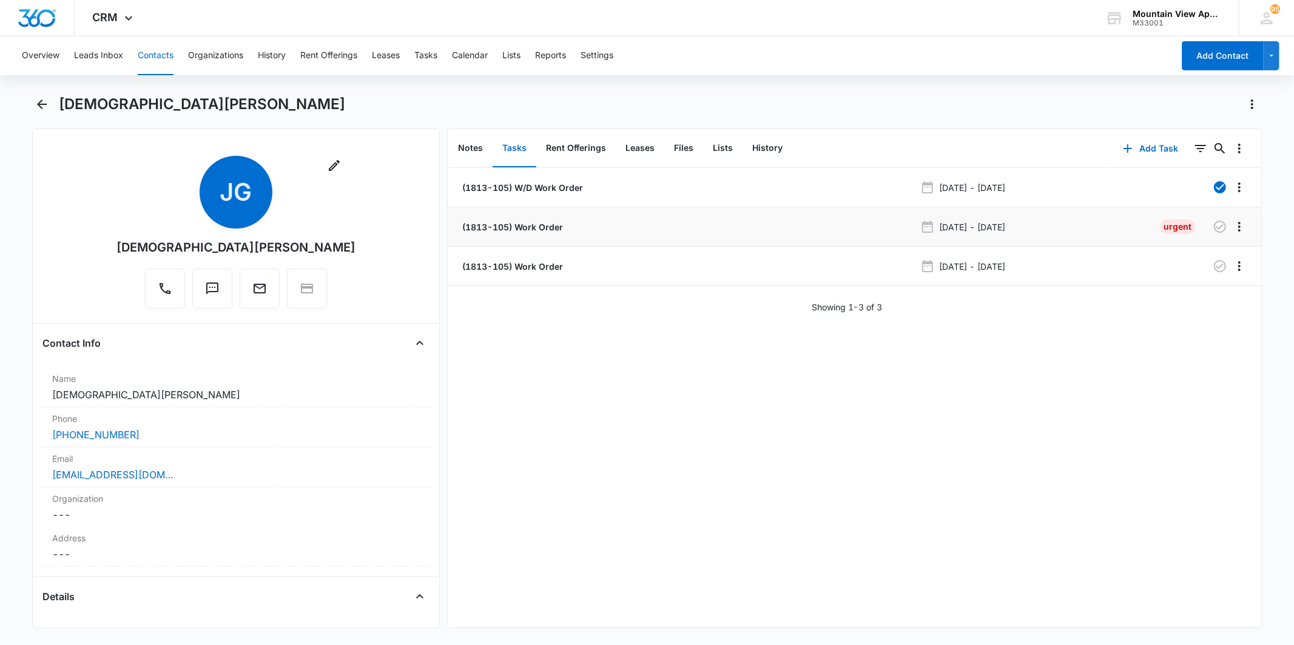
click at [523, 223] on p "(1813-105) Work Order" at bounding box center [511, 227] width 103 height 13
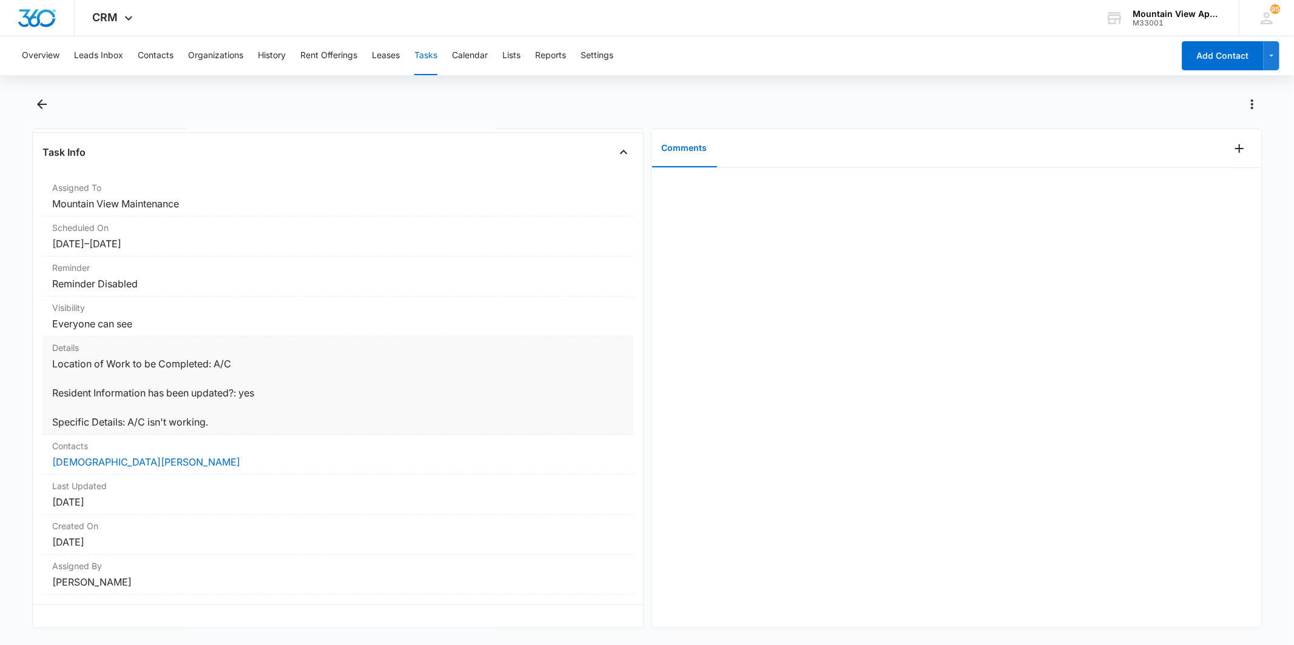
scroll to position [79, 0]
click at [36, 98] on icon "Back" at bounding box center [42, 104] width 15 height 15
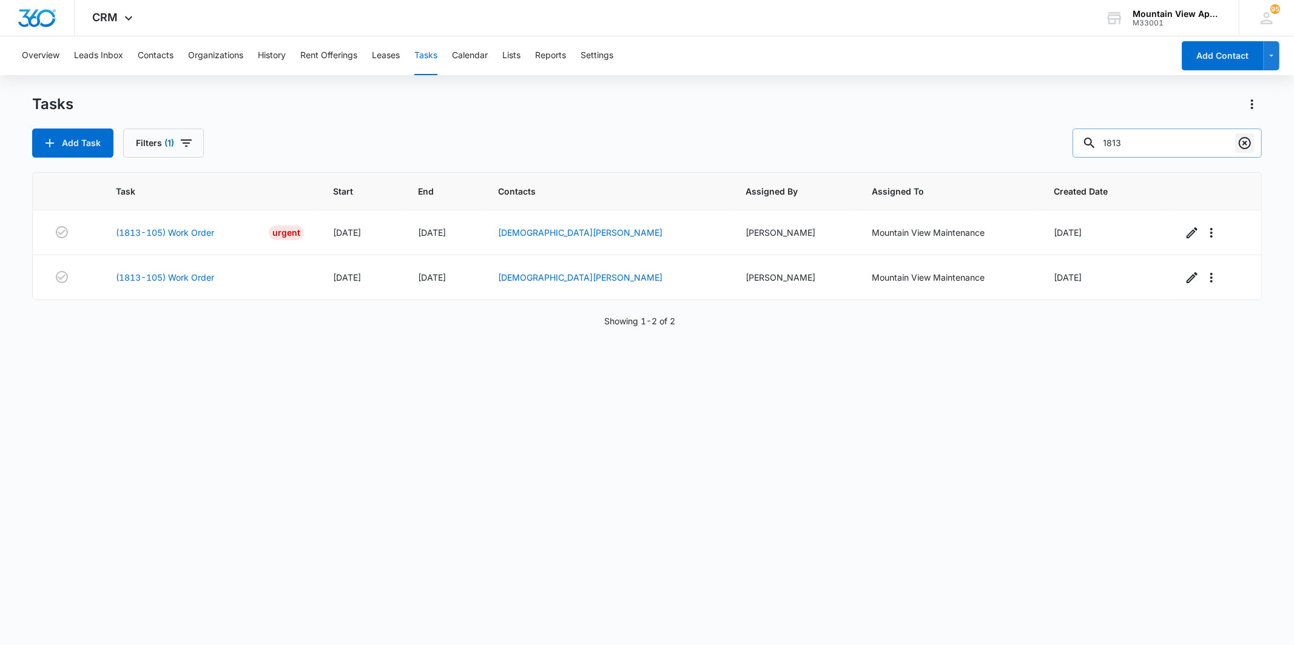
click at [1246, 138] on icon "Clear" at bounding box center [1244, 143] width 15 height 15
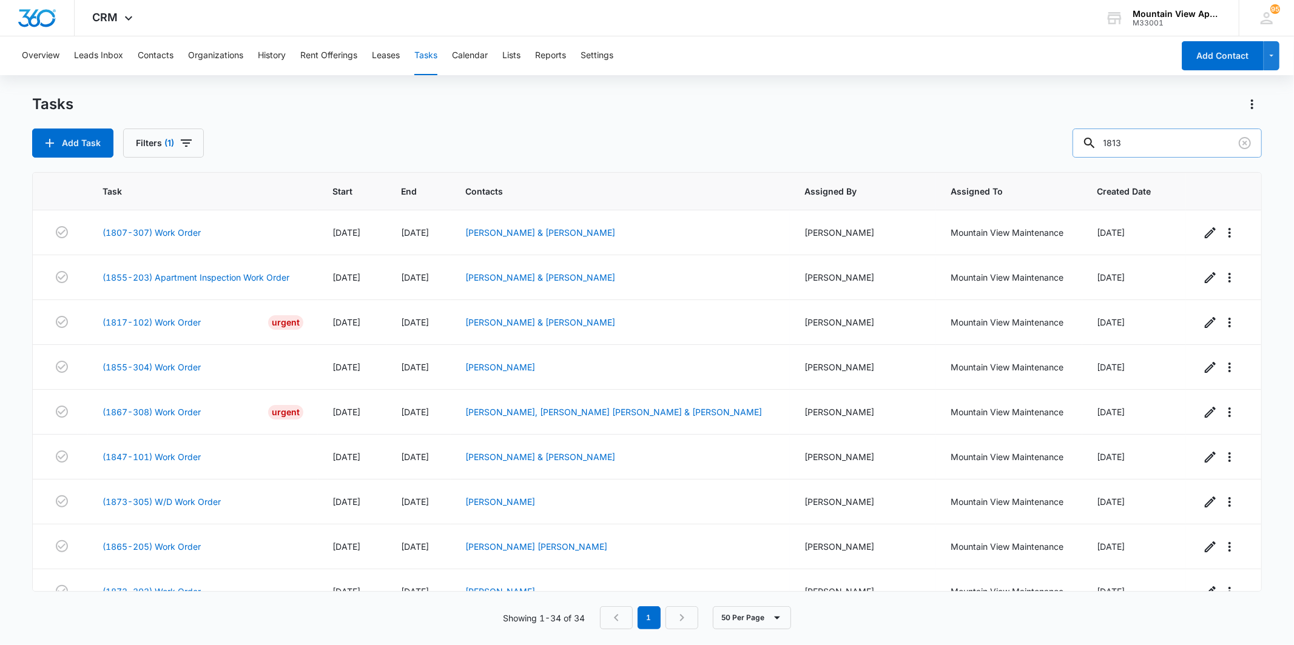
type input "1813"
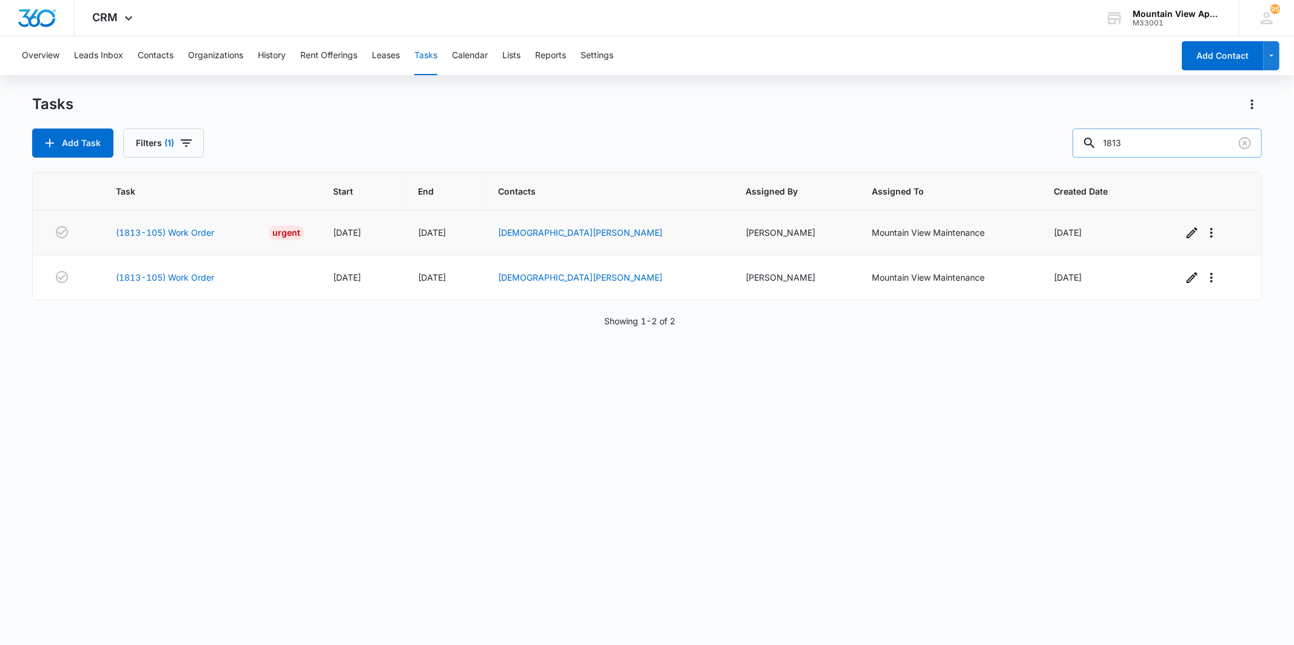
click at [176, 240] on td "(1813-105) Work Order Urgent" at bounding box center [209, 232] width 217 height 45
click at [176, 233] on link "(1813-105) Work Order" at bounding box center [165, 232] width 98 height 13
